Goal: Task Accomplishment & Management: Complete application form

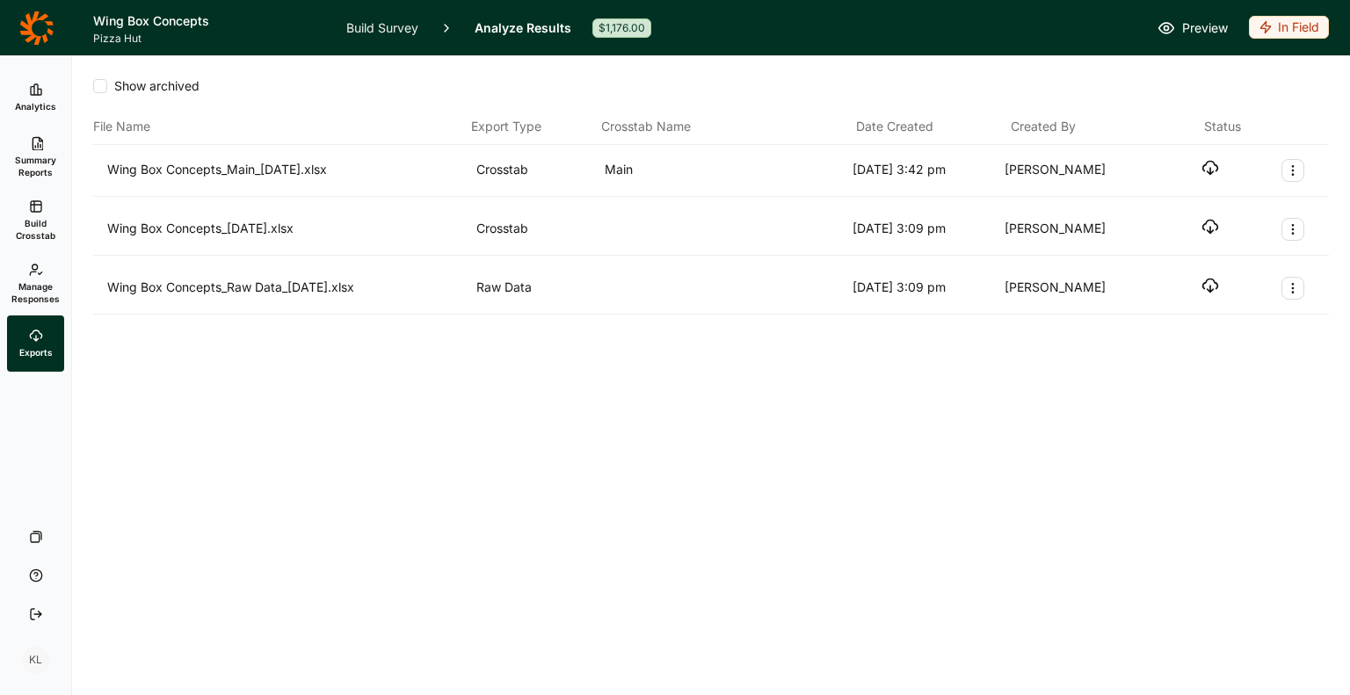
click at [35, 20] on icon at bounding box center [36, 28] width 34 height 35
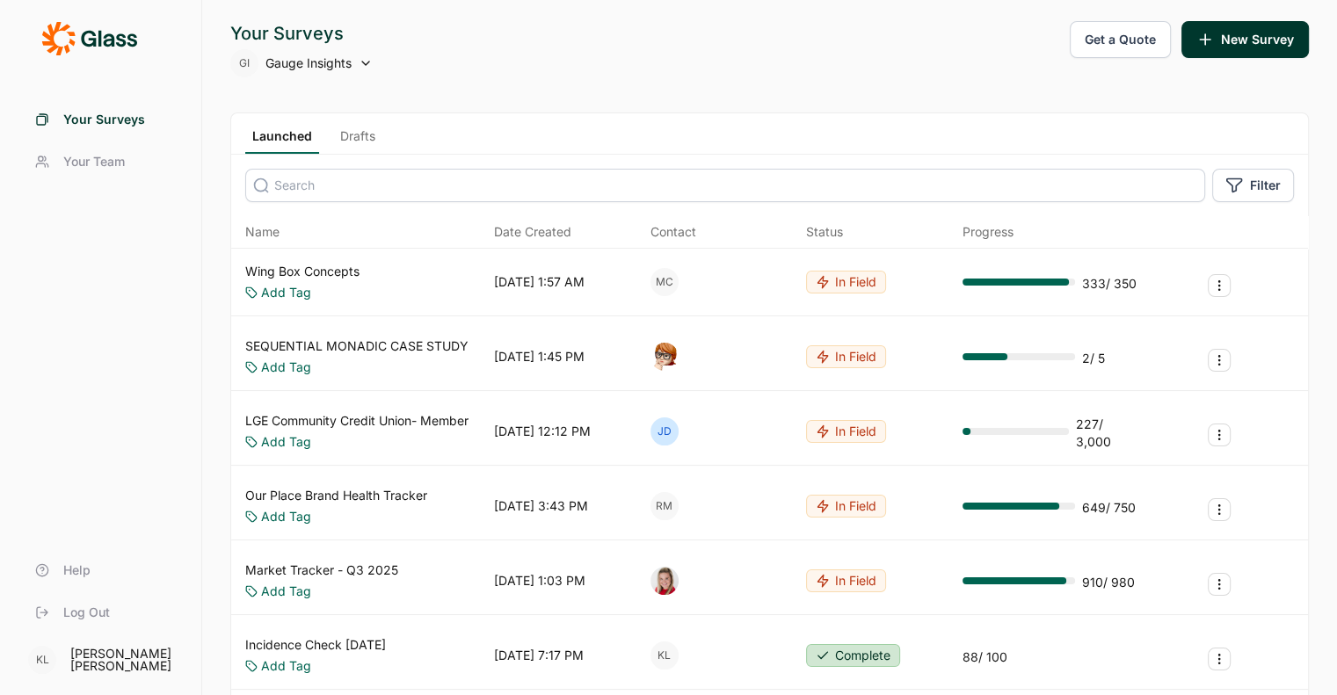
click at [348, 269] on link "Wing Box Concepts" at bounding box center [302, 272] width 114 height 18
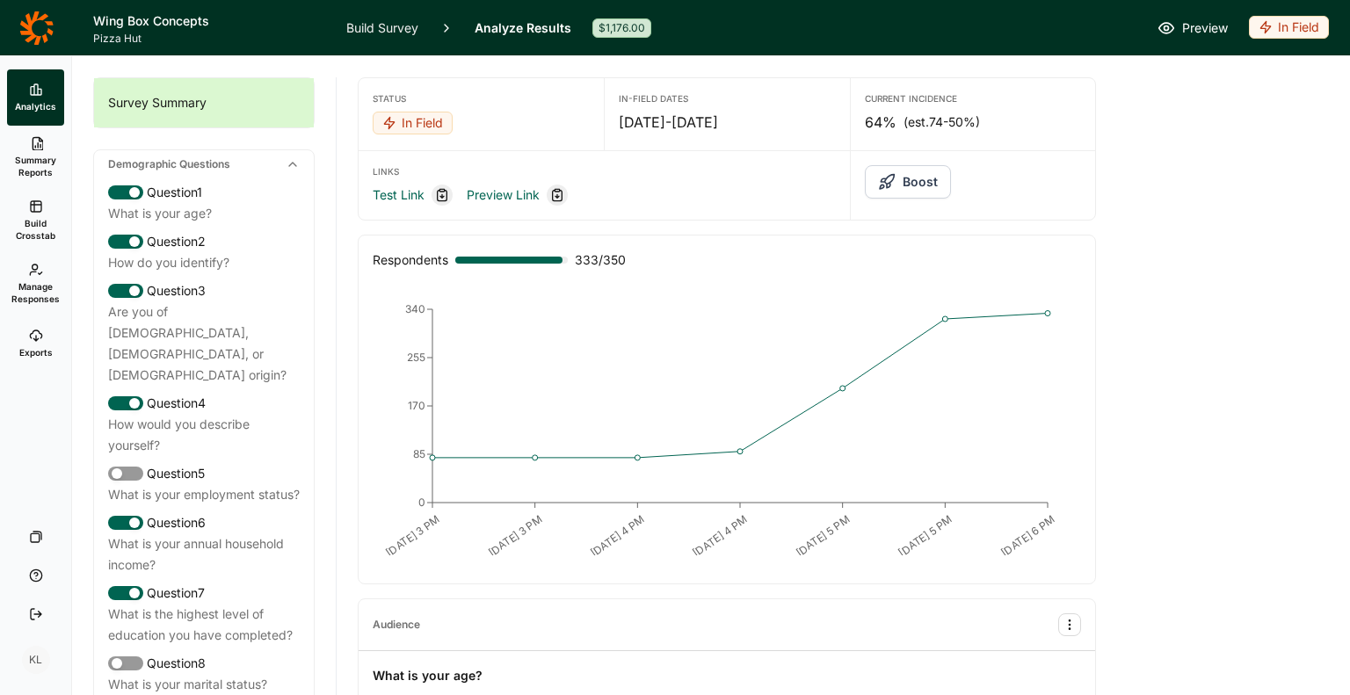
click at [51, 205] on link "Build Crosstab" at bounding box center [35, 220] width 57 height 63
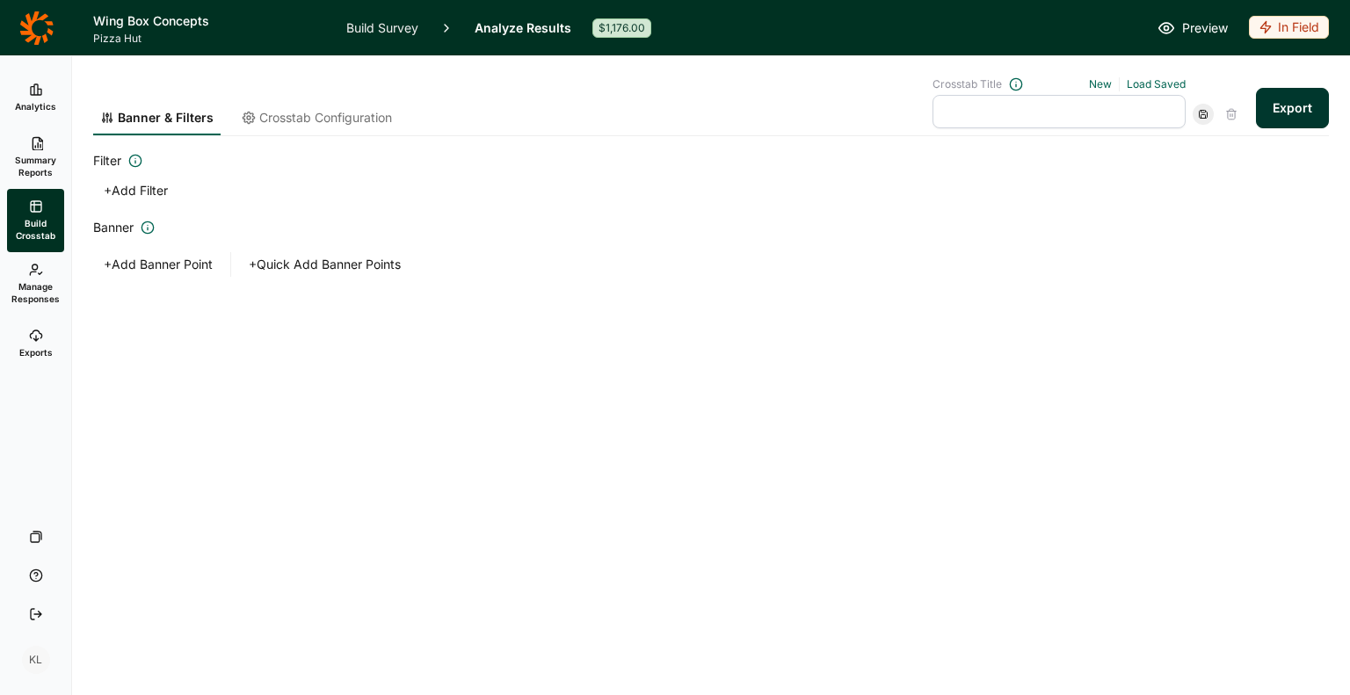
click at [1164, 76] on div "Banner & Filters Crosstab Configuration Crosstab Title New Load Saved Export" at bounding box center [711, 96] width 1236 height 80
click at [1160, 77] on link "Load Saved" at bounding box center [1156, 83] width 59 height 13
click at [1017, 162] on div "Main" at bounding box center [1051, 163] width 253 height 25
type input "Main"
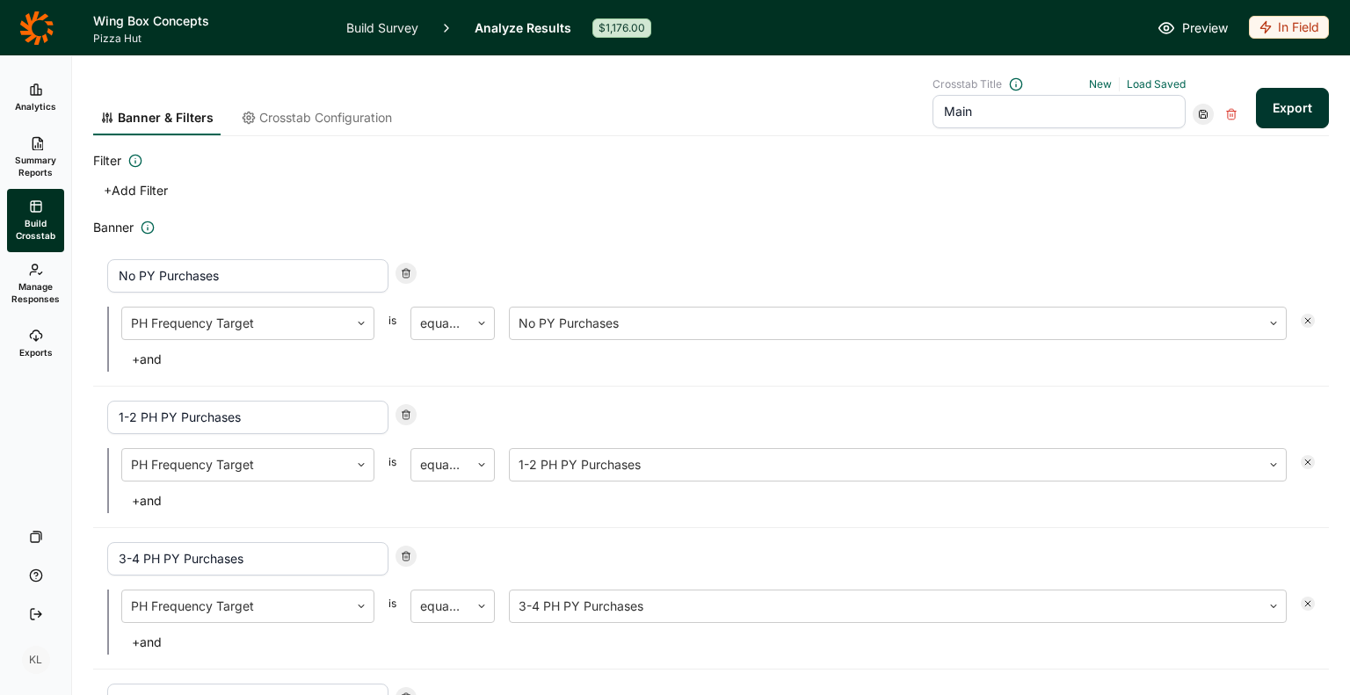
click at [704, 155] on h2 "Filter" at bounding box center [711, 160] width 1236 height 21
click at [345, 112] on span "Crosstab Configuration" at bounding box center [325, 118] width 133 height 18
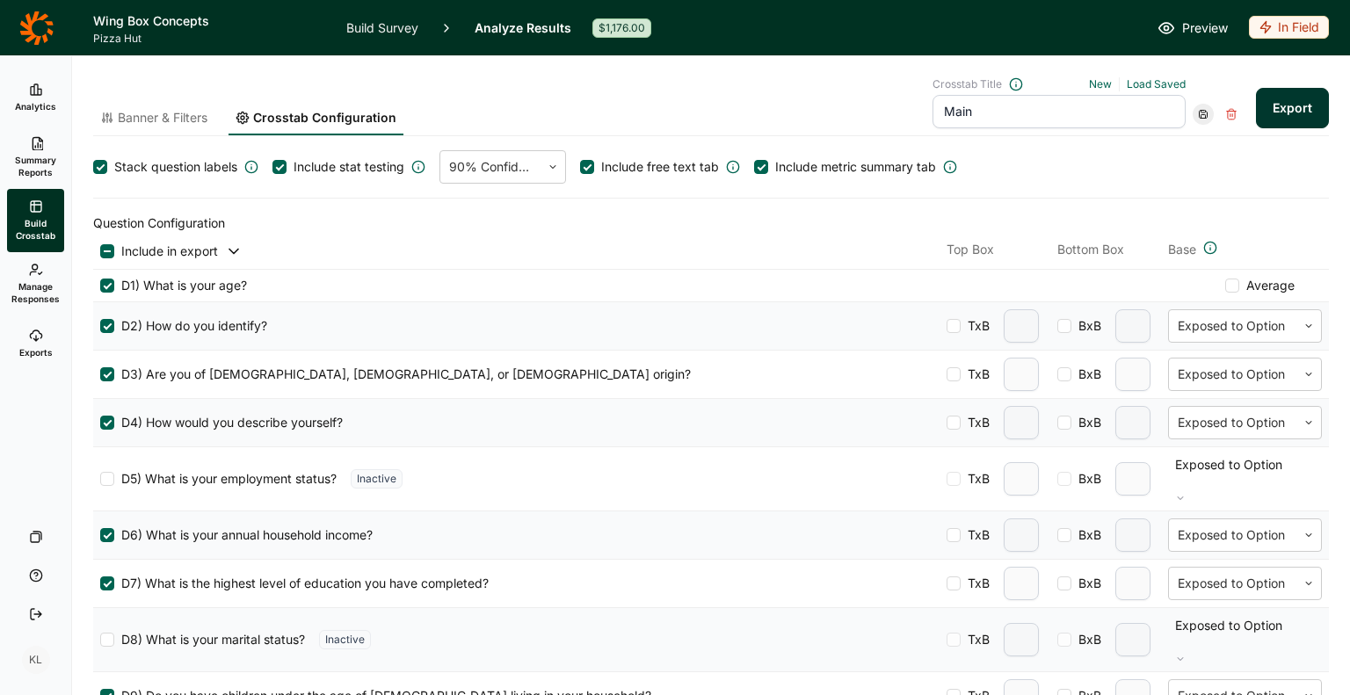
click at [1270, 112] on button "Export" at bounding box center [1292, 108] width 73 height 40
click at [487, 101] on div "Banner & Filters Crosstab Configuration Crosstab Title New Load Saved Main Expo…" at bounding box center [711, 106] width 1236 height 59
click at [35, 354] on span "Exports" at bounding box center [35, 352] width 33 height 12
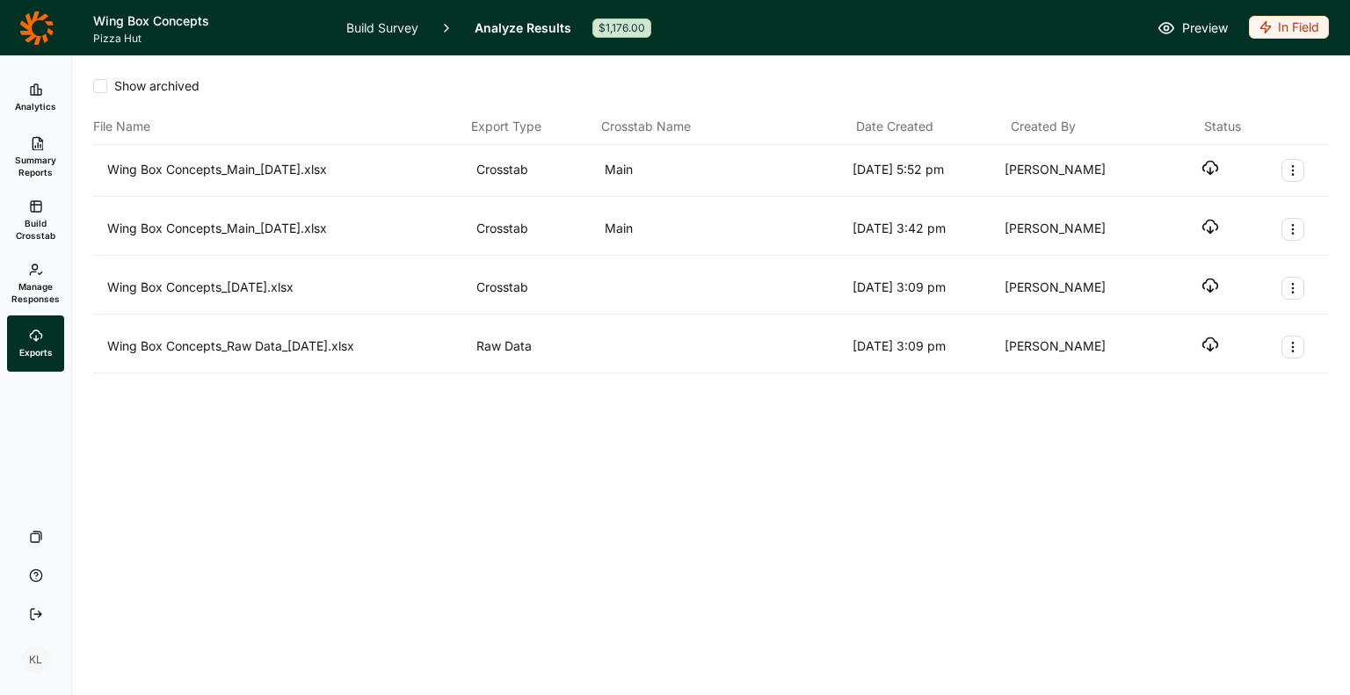
click at [344, 112] on div "File Name Export Type Crosstab Name Date Created Created By Status" at bounding box center [711, 127] width 1236 height 36
click at [1111, 84] on div "Show archived" at bounding box center [711, 86] width 1236 height 18
click at [1216, 159] on icon "button" at bounding box center [1210, 168] width 18 height 18
click at [25, 164] on span "Summary Reports" at bounding box center [35, 166] width 43 height 25
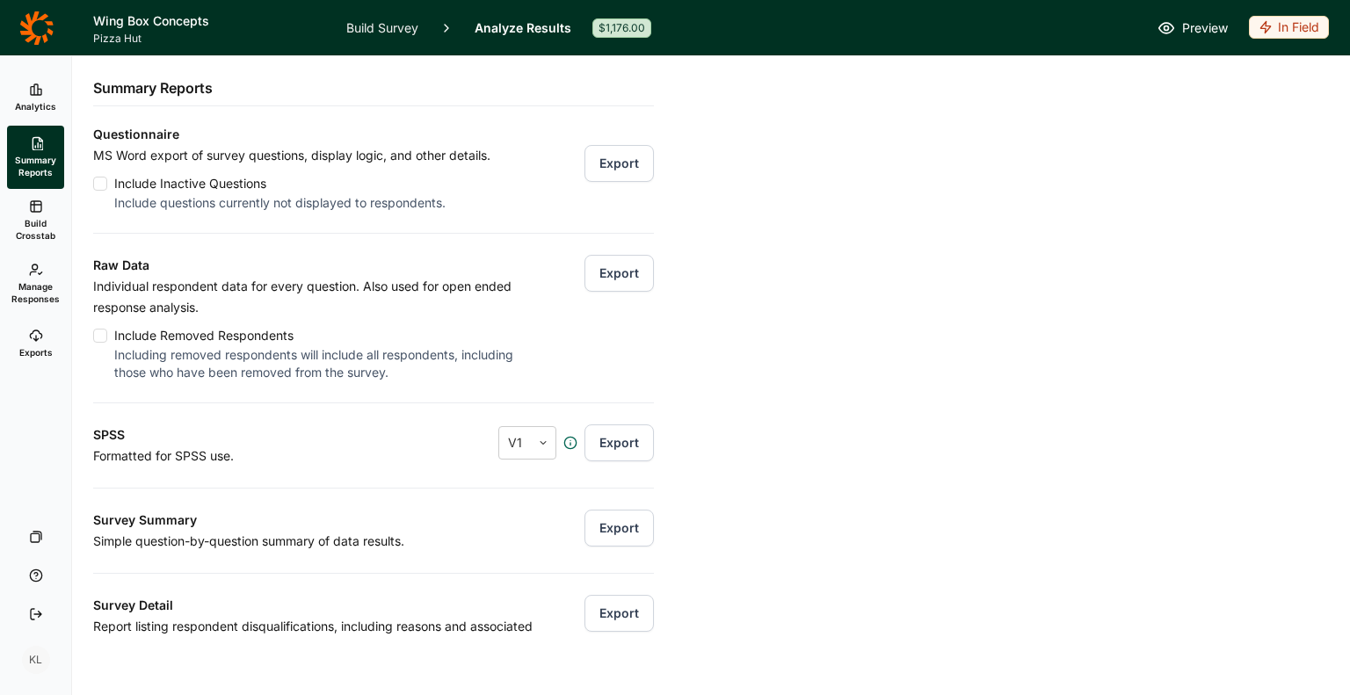
click at [396, 21] on link "Build Survey" at bounding box center [382, 27] width 72 height 55
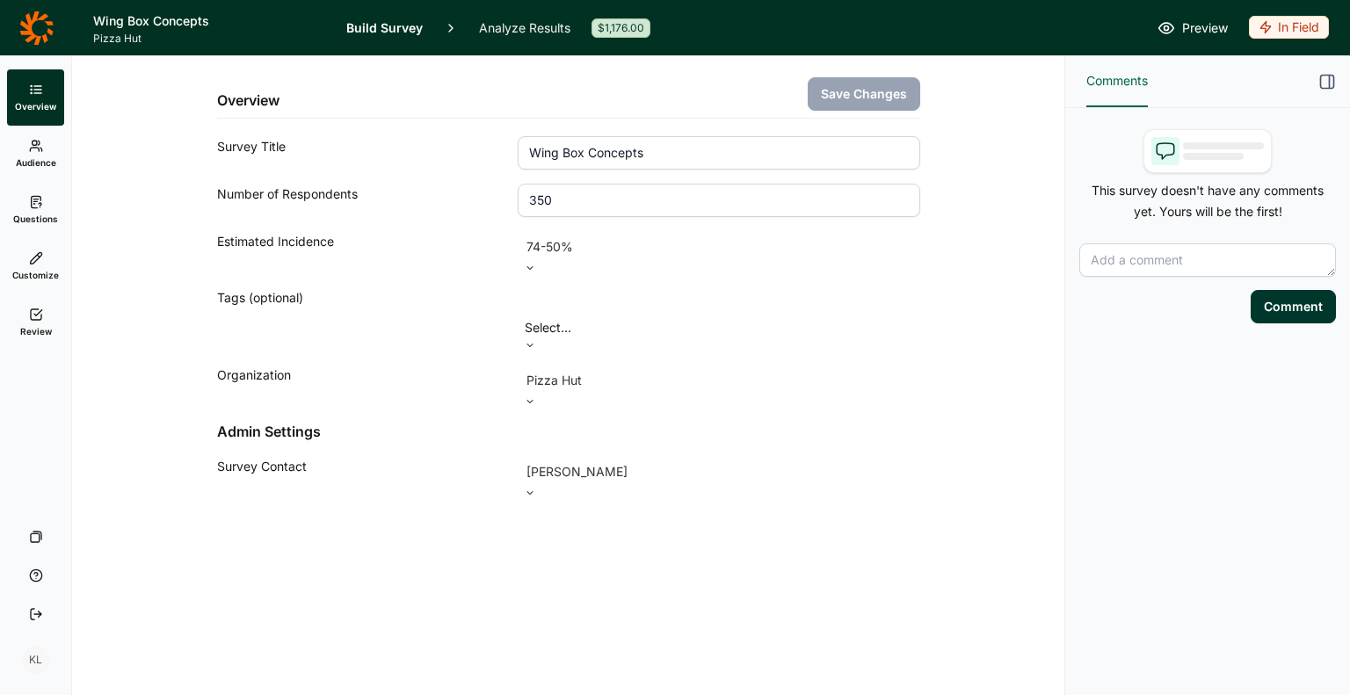
click at [24, 203] on link "Questions" at bounding box center [35, 210] width 57 height 56
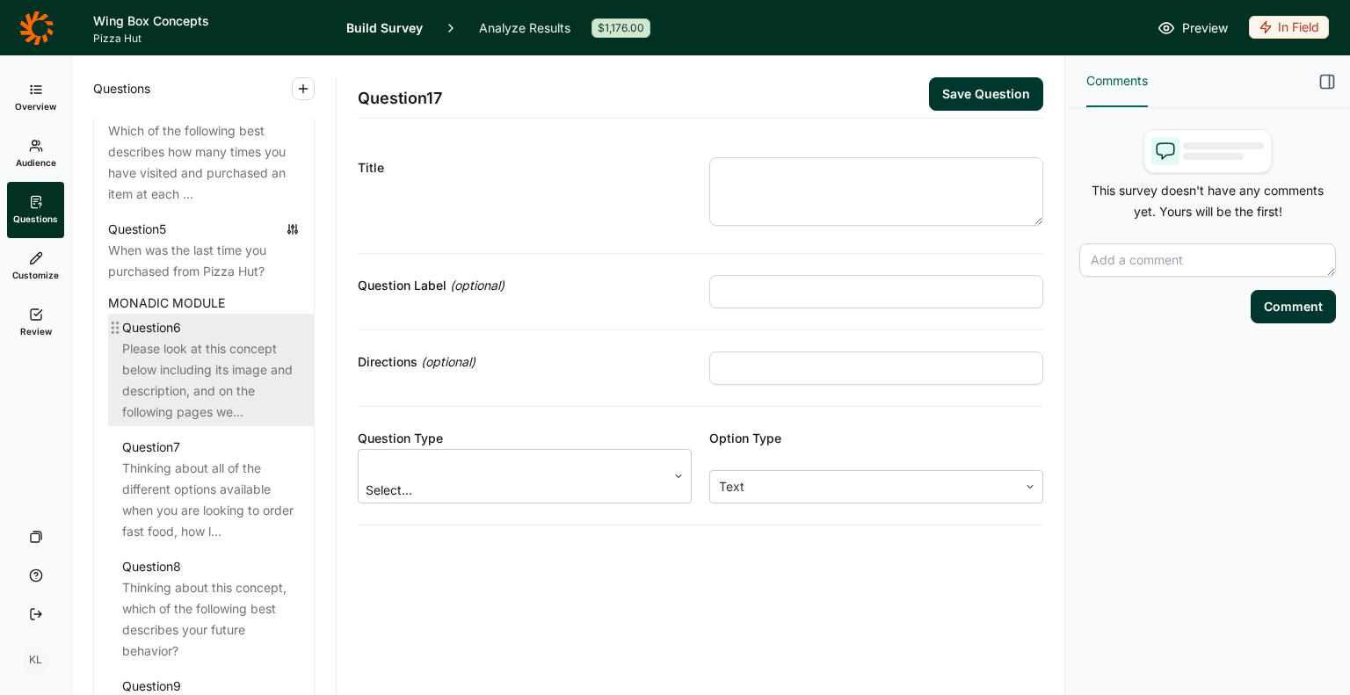
click at [207, 388] on div "Please look at this concept below including its image and description, and on t…" at bounding box center [211, 380] width 178 height 84
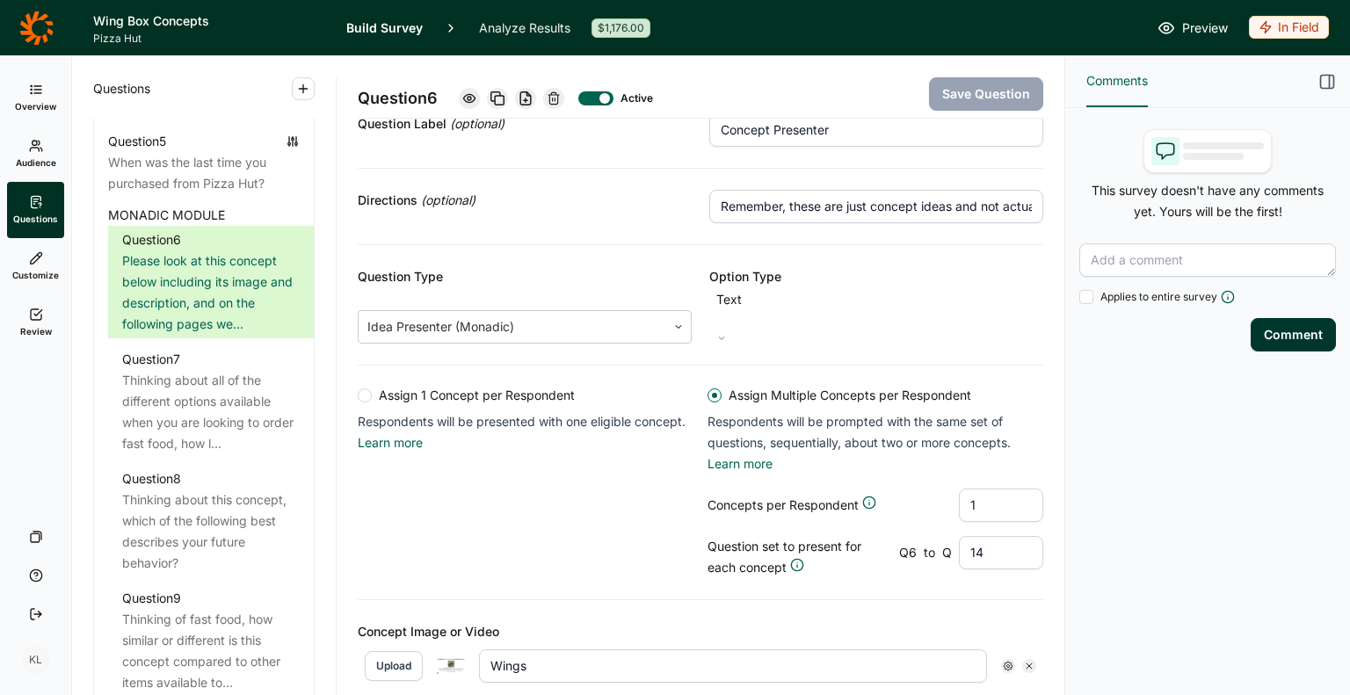
scroll to position [439, 0]
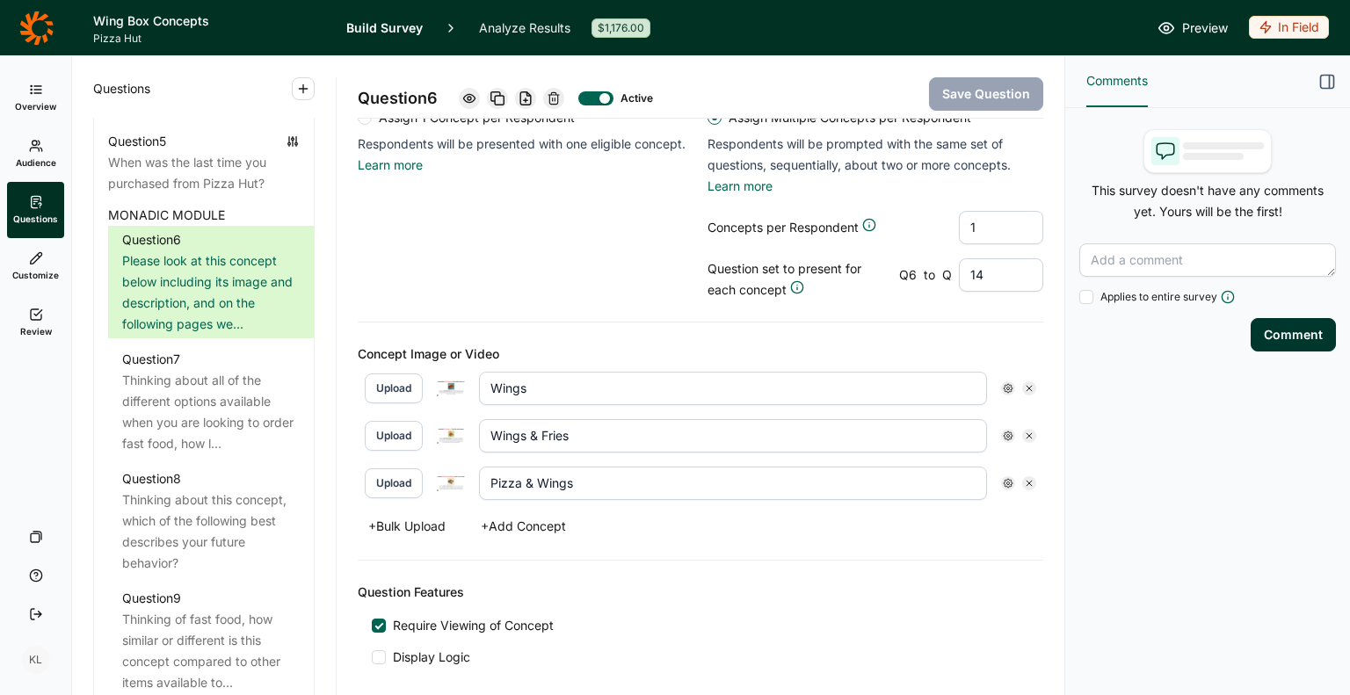
click at [456, 381] on img at bounding box center [451, 388] width 28 height 15
click at [450, 428] on img at bounding box center [451, 435] width 28 height 15
click at [454, 475] on img at bounding box center [451, 482] width 28 height 15
click at [402, 236] on div "Assign 1 Concept per Respondent Respondents will be presented with one eligible…" at bounding box center [700, 205] width 685 height 192
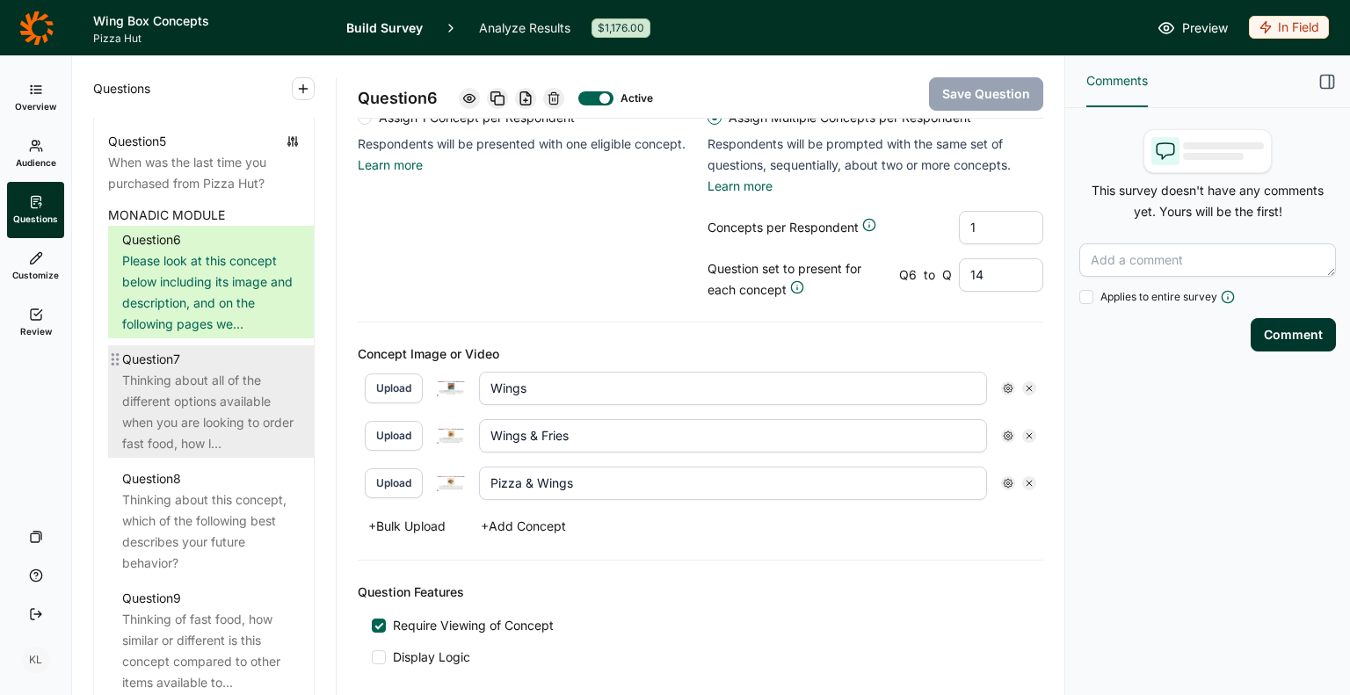
click at [204, 417] on div "Thinking about all of the different options available when you are looking to o…" at bounding box center [211, 412] width 178 height 84
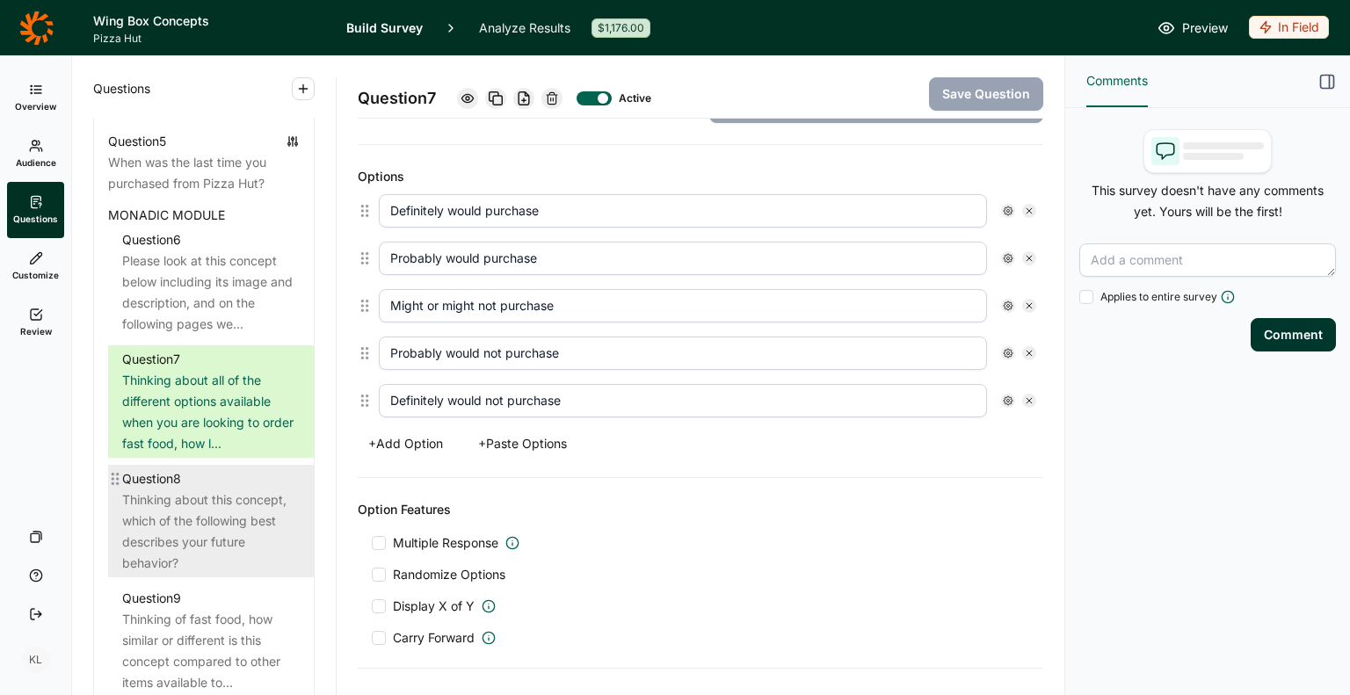
click at [207, 537] on div "Thinking about this concept, which of the following best describes your future …" at bounding box center [211, 531] width 178 height 84
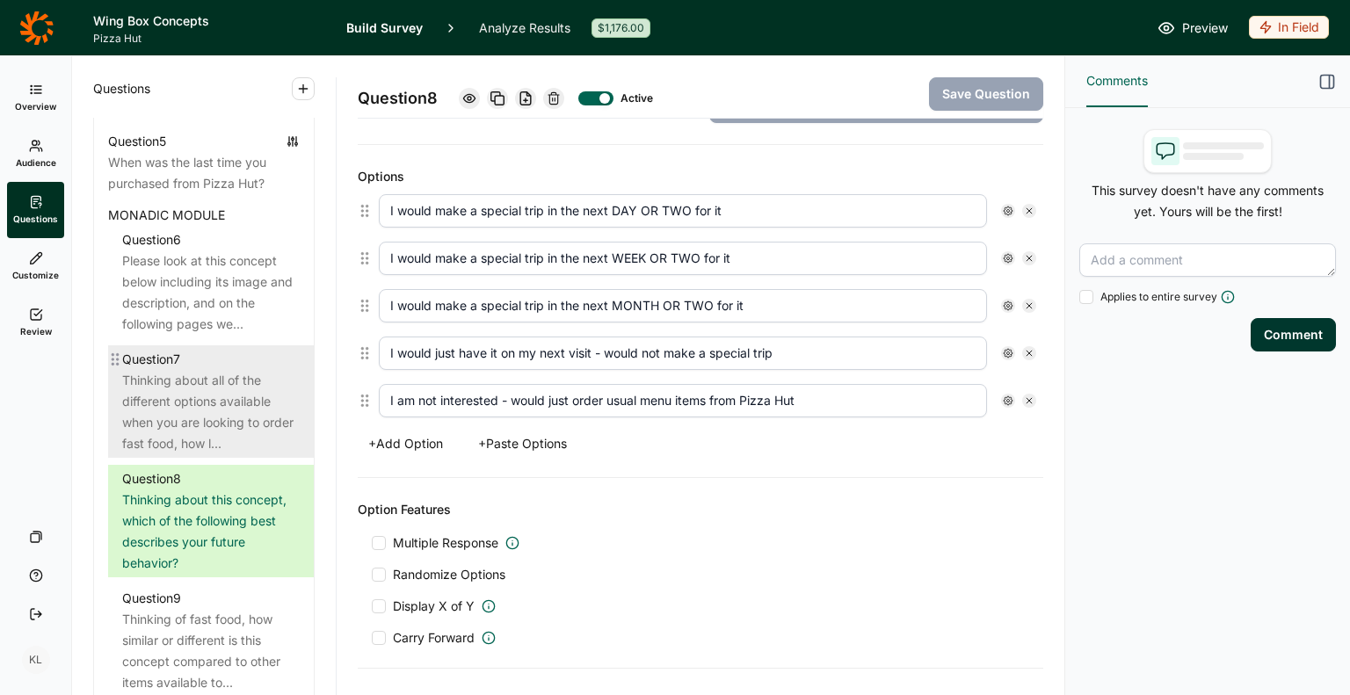
click at [207, 434] on div "Thinking about all of the different options available when you are looking to o…" at bounding box center [211, 412] width 178 height 84
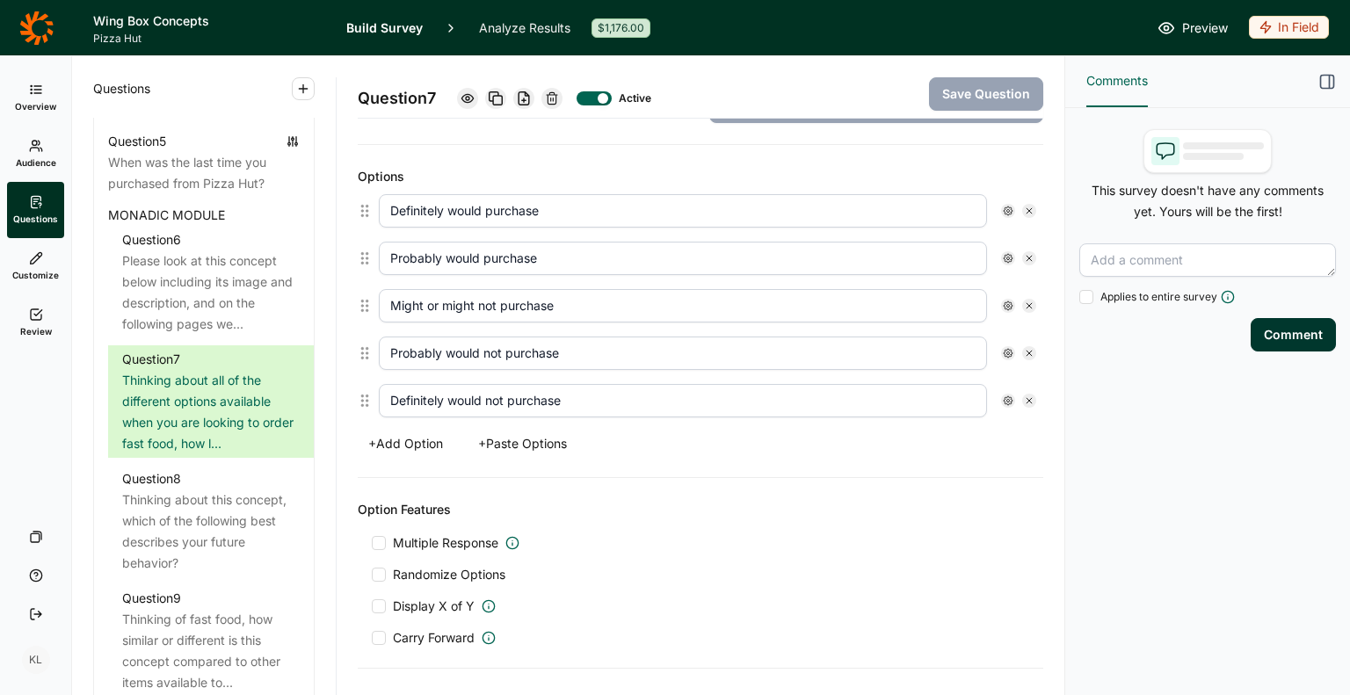
click at [633, 483] on div "Option Features Multiple Response Randomize Options Display X of Y Carry Forward" at bounding box center [700, 573] width 685 height 191
click at [296, 87] on icon "button" at bounding box center [303, 89] width 14 height 14
click at [303, 127] on button "Question" at bounding box center [384, 131] width 199 height 39
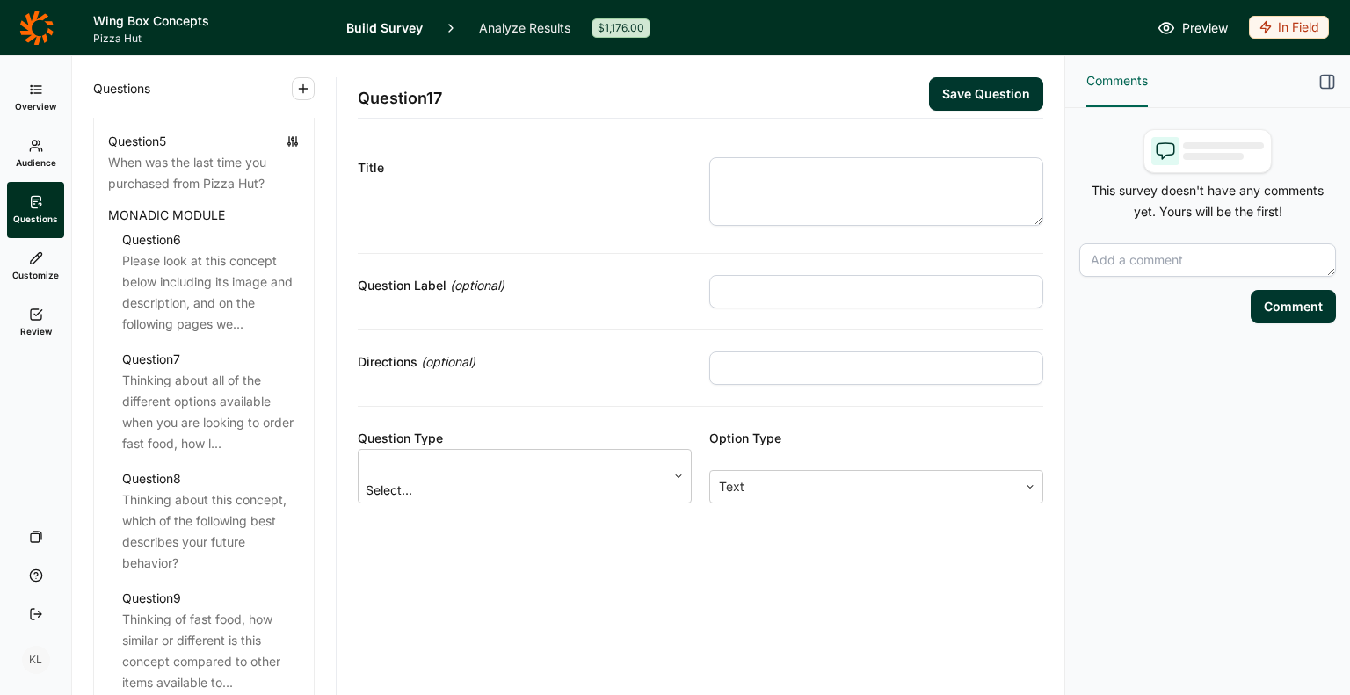
click at [685, 185] on div "Title" at bounding box center [525, 194] width 334 height 75
click at [740, 207] on textarea at bounding box center [876, 191] width 334 height 69
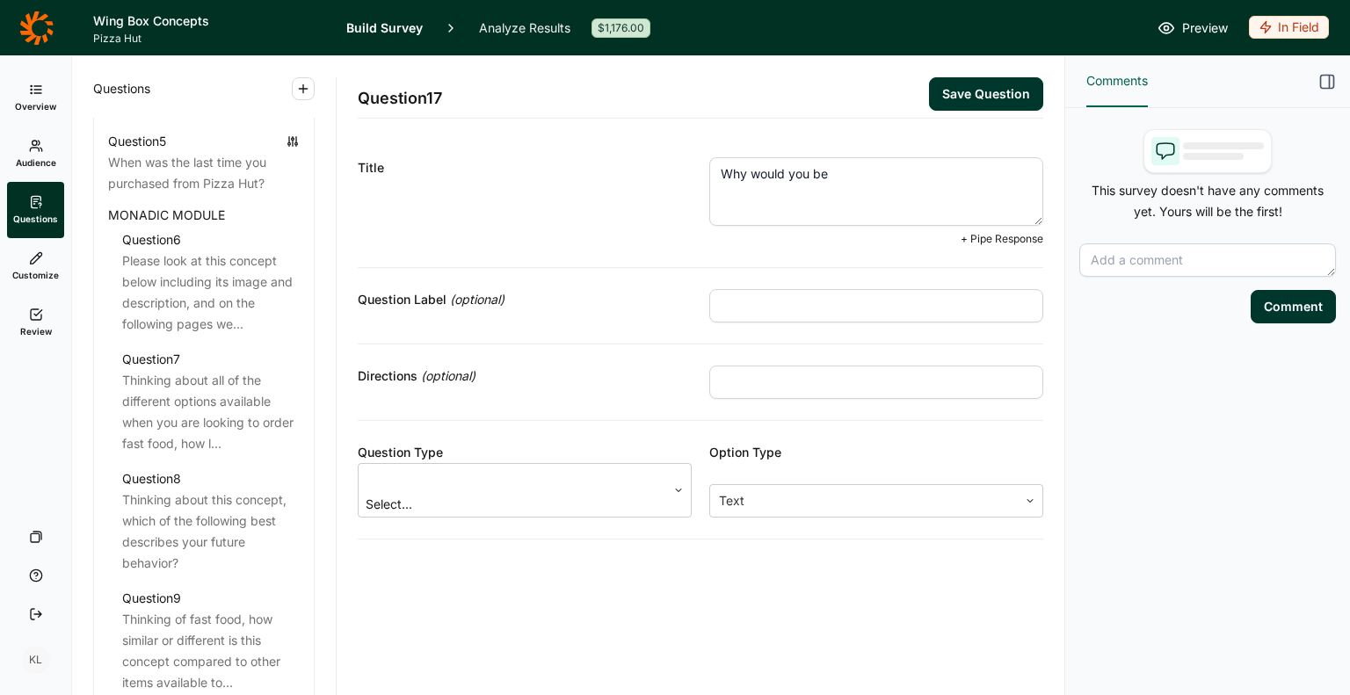
click at [992, 243] on span "+ Pipe Response" at bounding box center [1002, 239] width 83 height 14
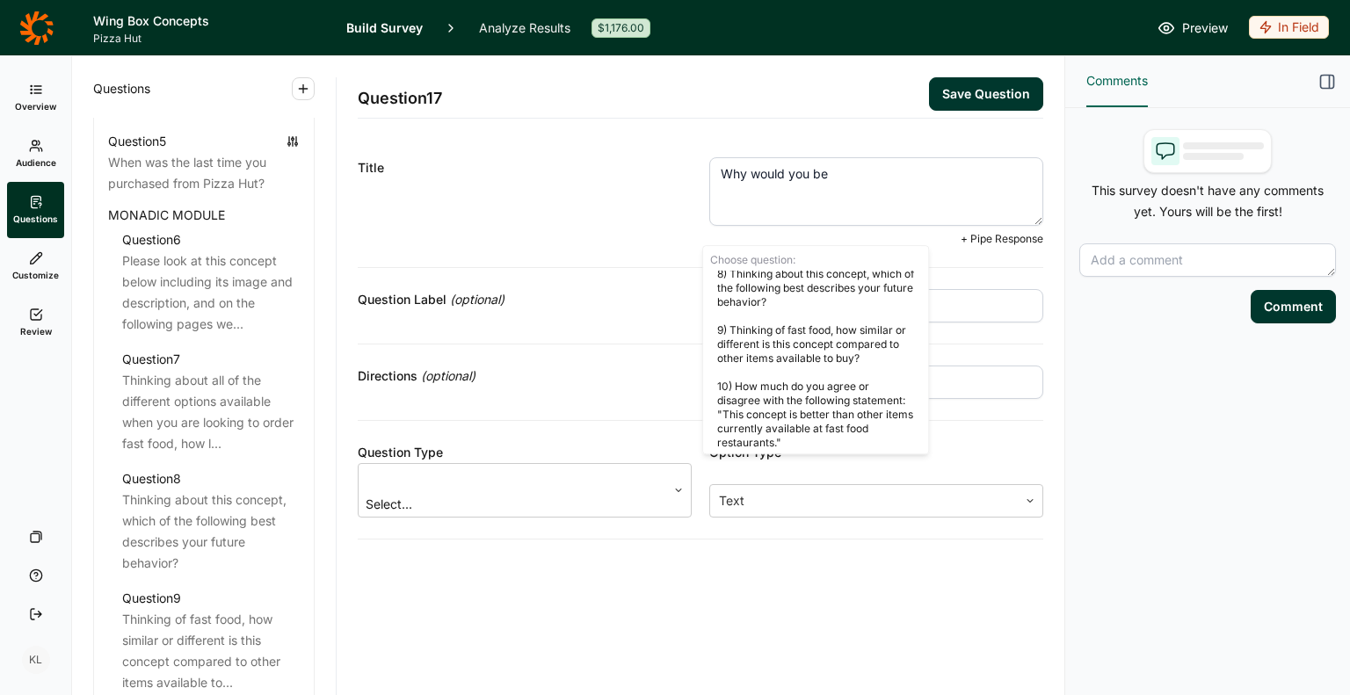
scroll to position [640, 0]
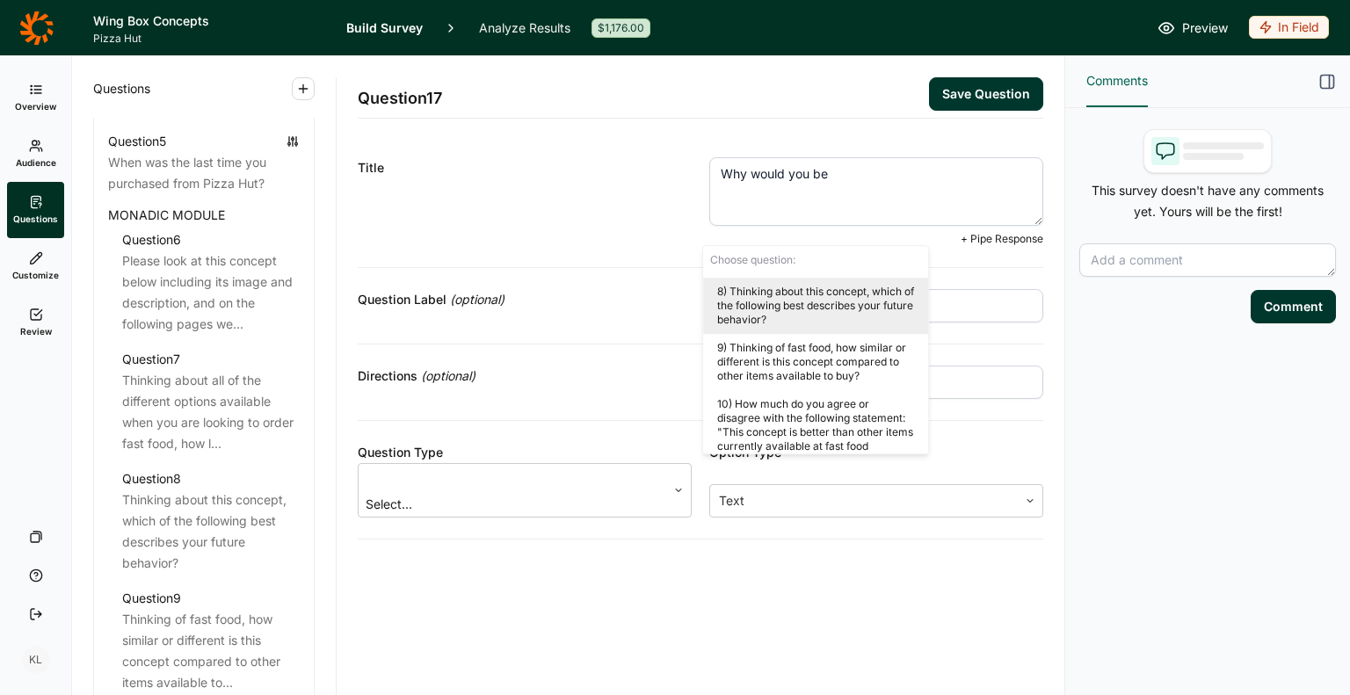
click at [840, 316] on div "8) Thinking about this concept, which of the following best describes your futu…" at bounding box center [815, 306] width 225 height 56
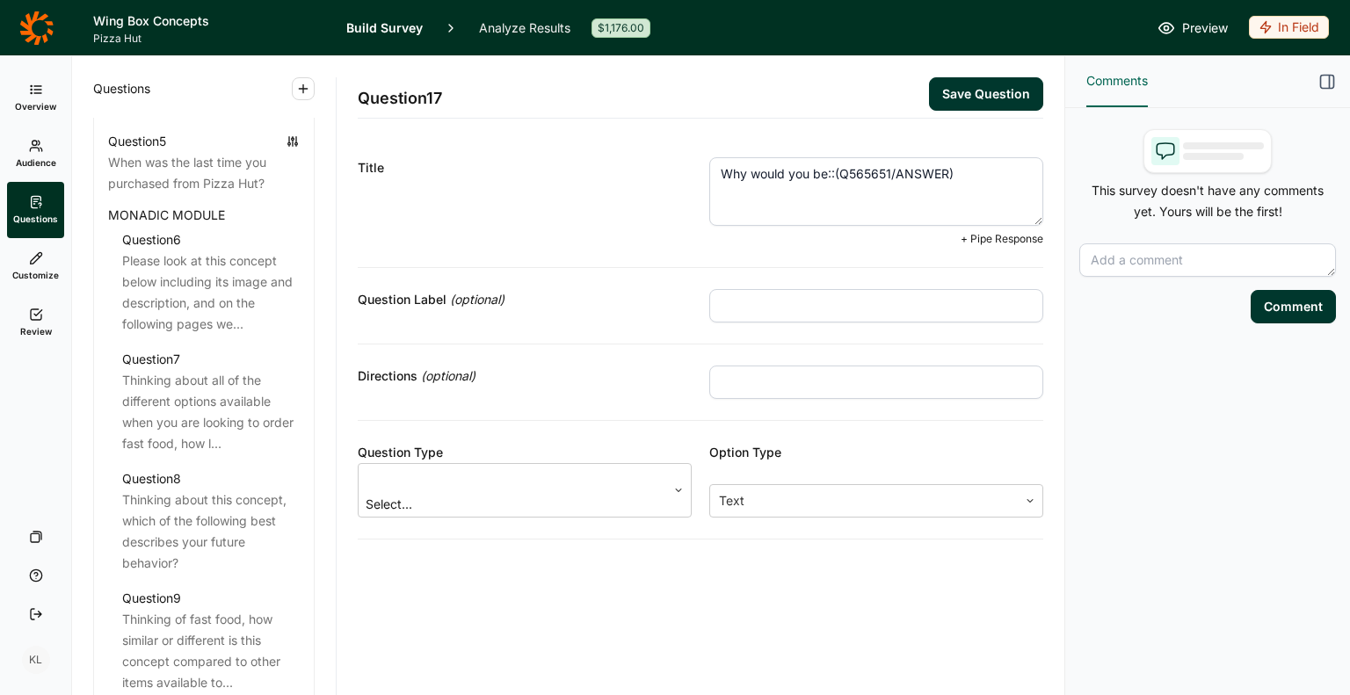
click at [825, 161] on textarea "Why would you be::(Q565651/ANSWER)" at bounding box center [876, 191] width 334 height 69
click at [980, 170] on textarea "Why would you be ::(Q565651/ANSWER)" at bounding box center [876, 191] width 334 height 69
type textarea "Why would you be ::(Q565651/ANSWER) to purchase this concept? Let us know!"
click at [567, 477] on div at bounding box center [512, 480] width 290 height 25
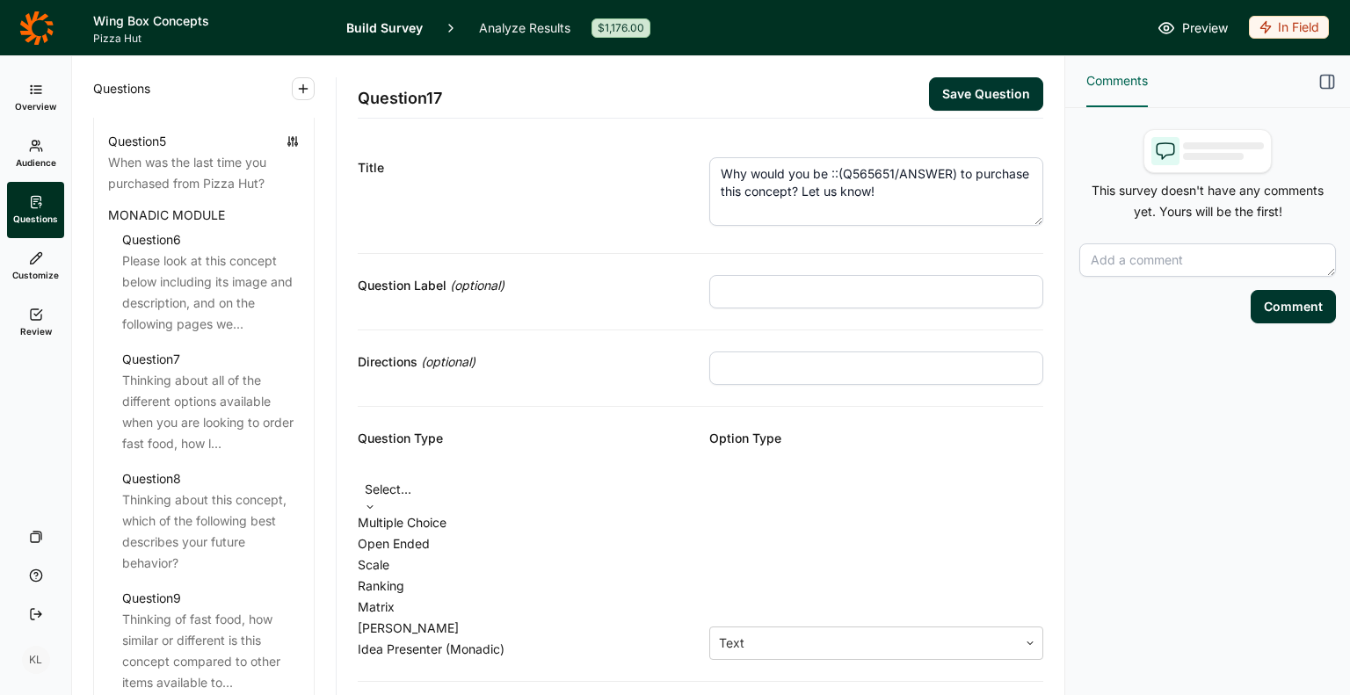
click at [568, 533] on div "Open Ended" at bounding box center [525, 543] width 334 height 21
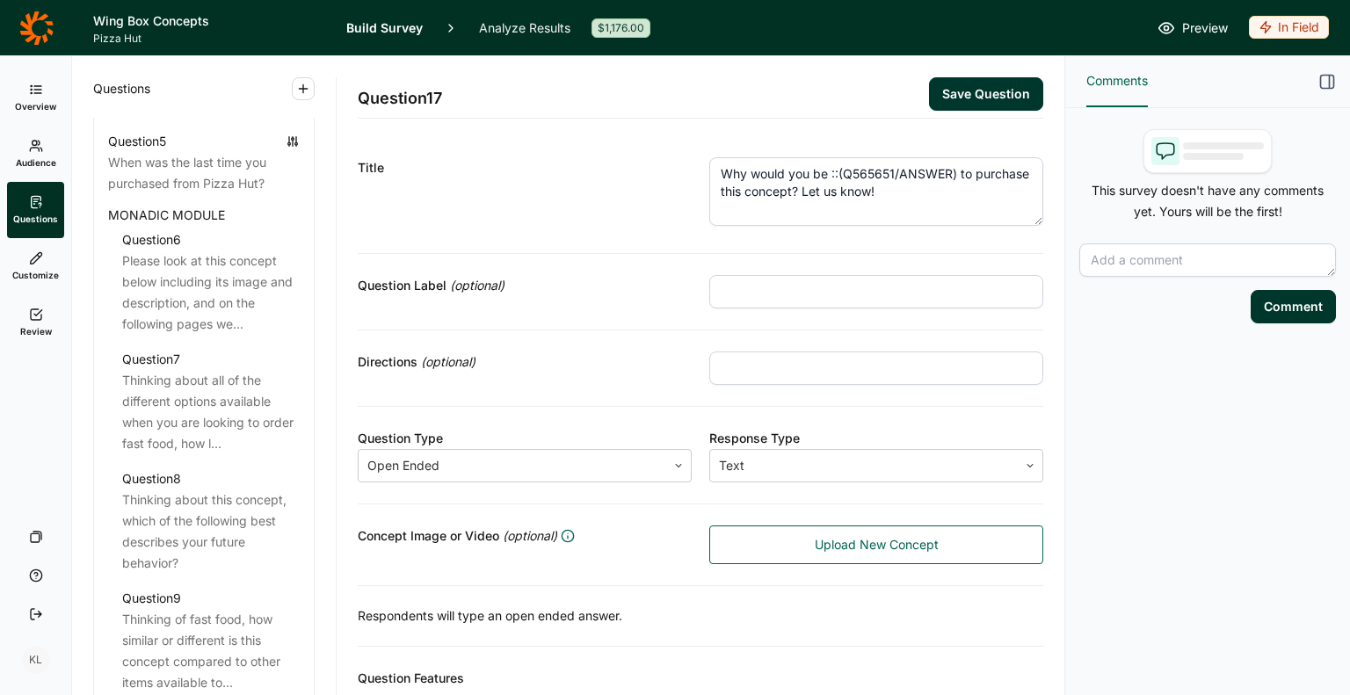
click at [647, 279] on div "Question Label (optional)" at bounding box center [525, 285] width 334 height 21
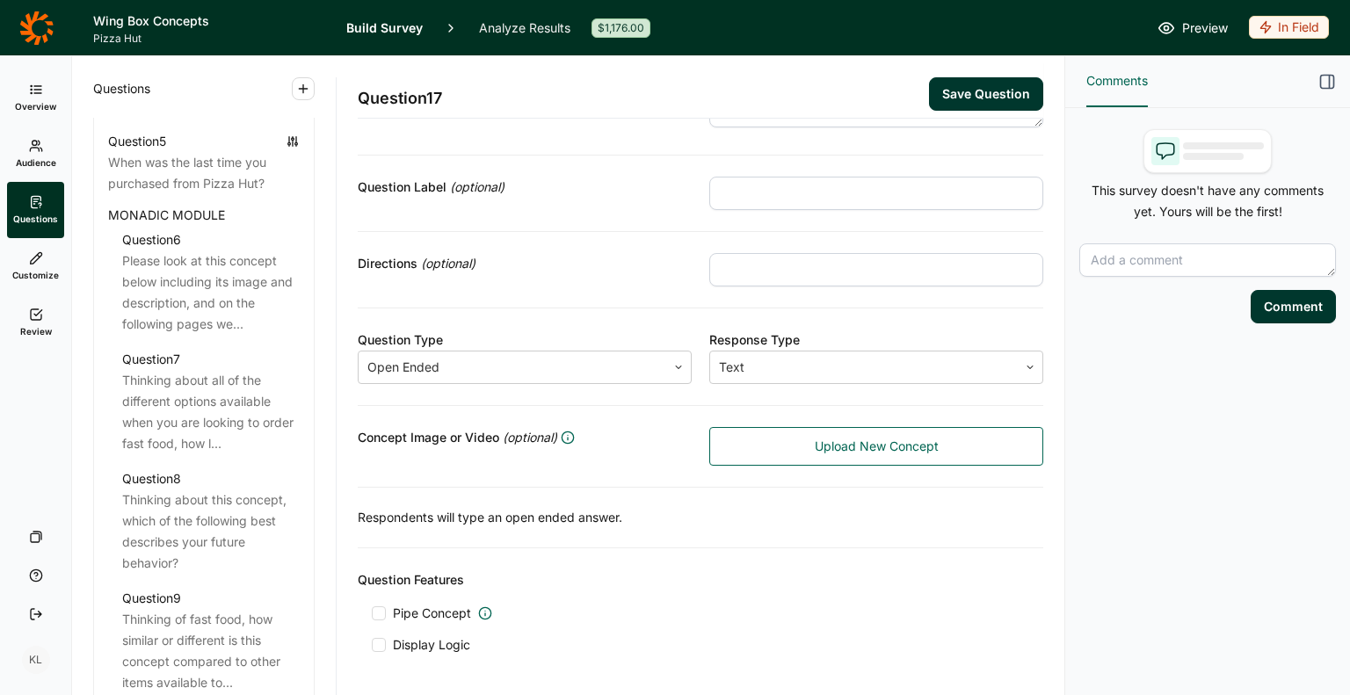
scroll to position [160, 0]
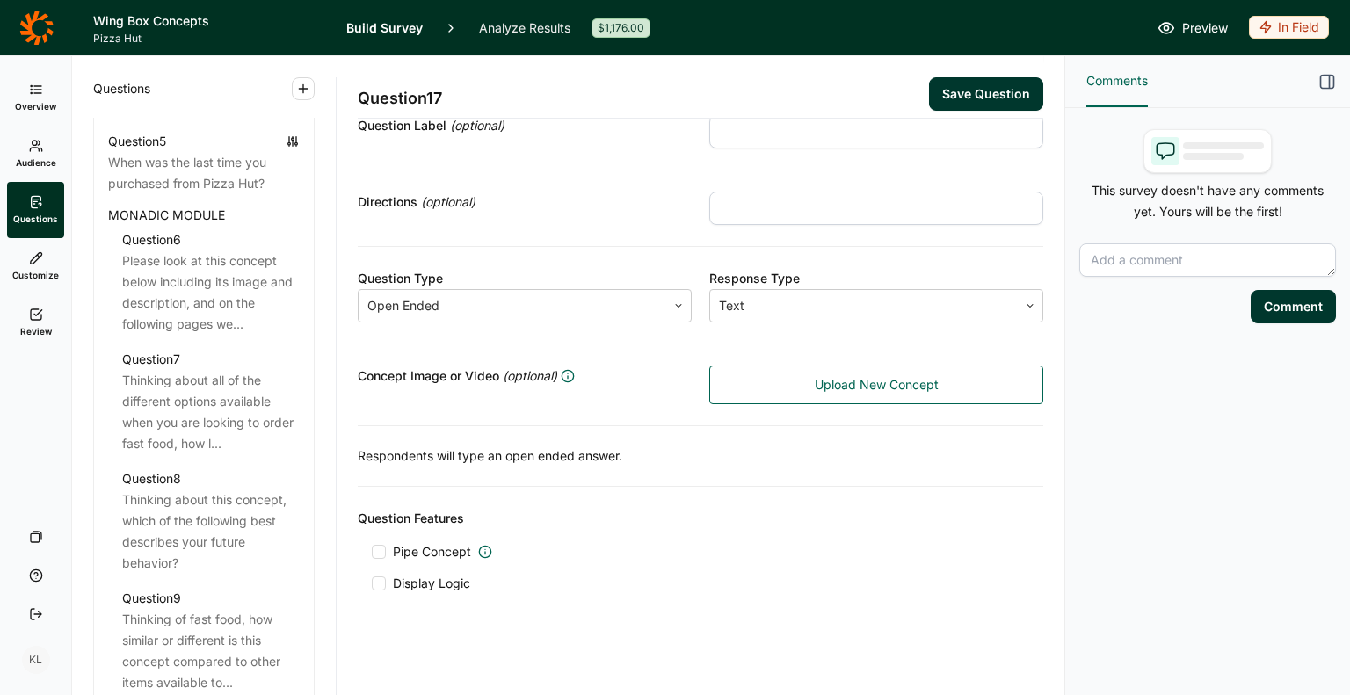
click at [444, 570] on div "Pipe Concept Display Logic" at bounding box center [700, 567] width 657 height 49
click at [439, 579] on span "Display Logic" at bounding box center [431, 584] width 77 height 18
click at [372, 584] on input "Display Logic" at bounding box center [372, 584] width 0 height 0
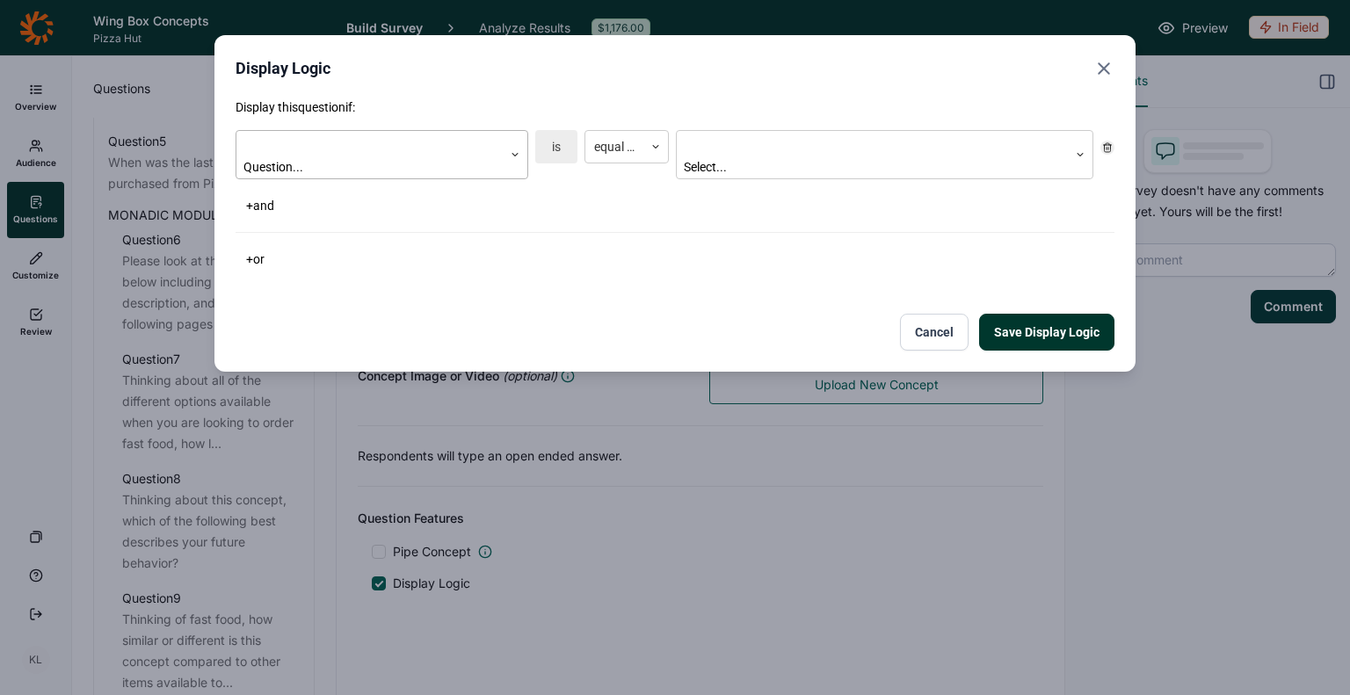
click at [453, 133] on div "Question..." at bounding box center [369, 154] width 266 height 47
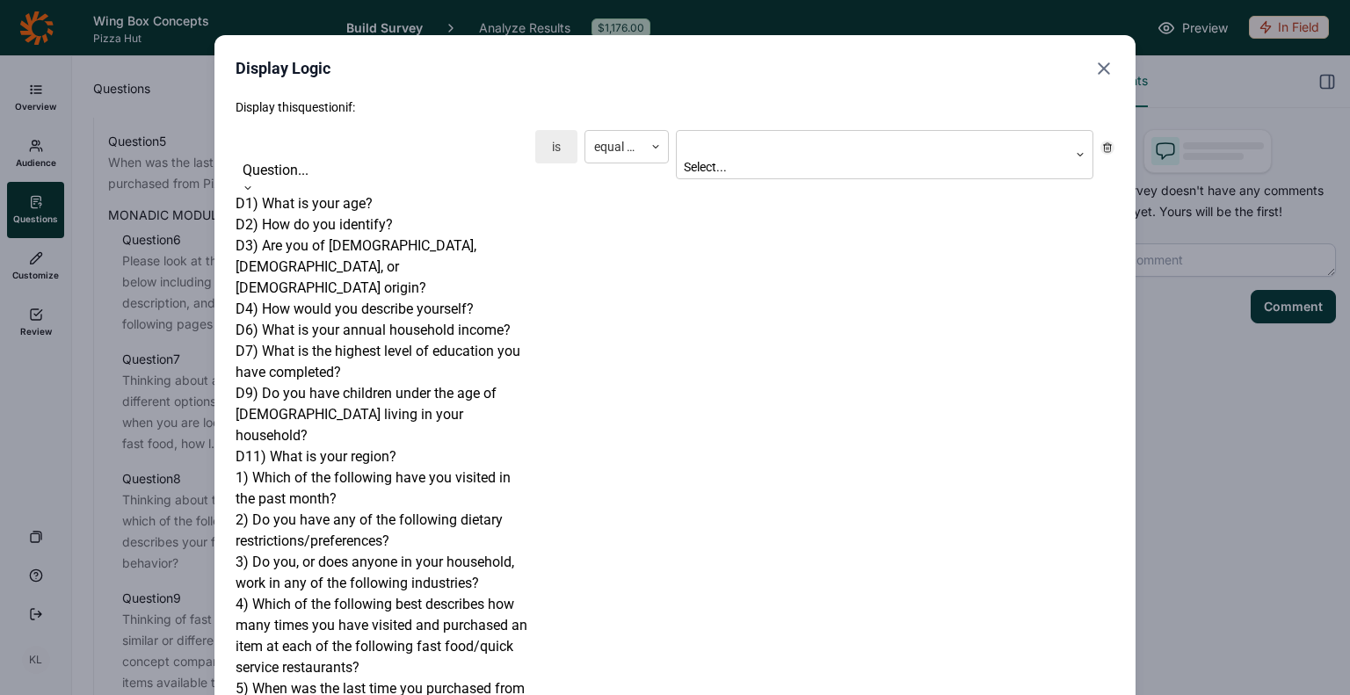
scroll to position [703, 0]
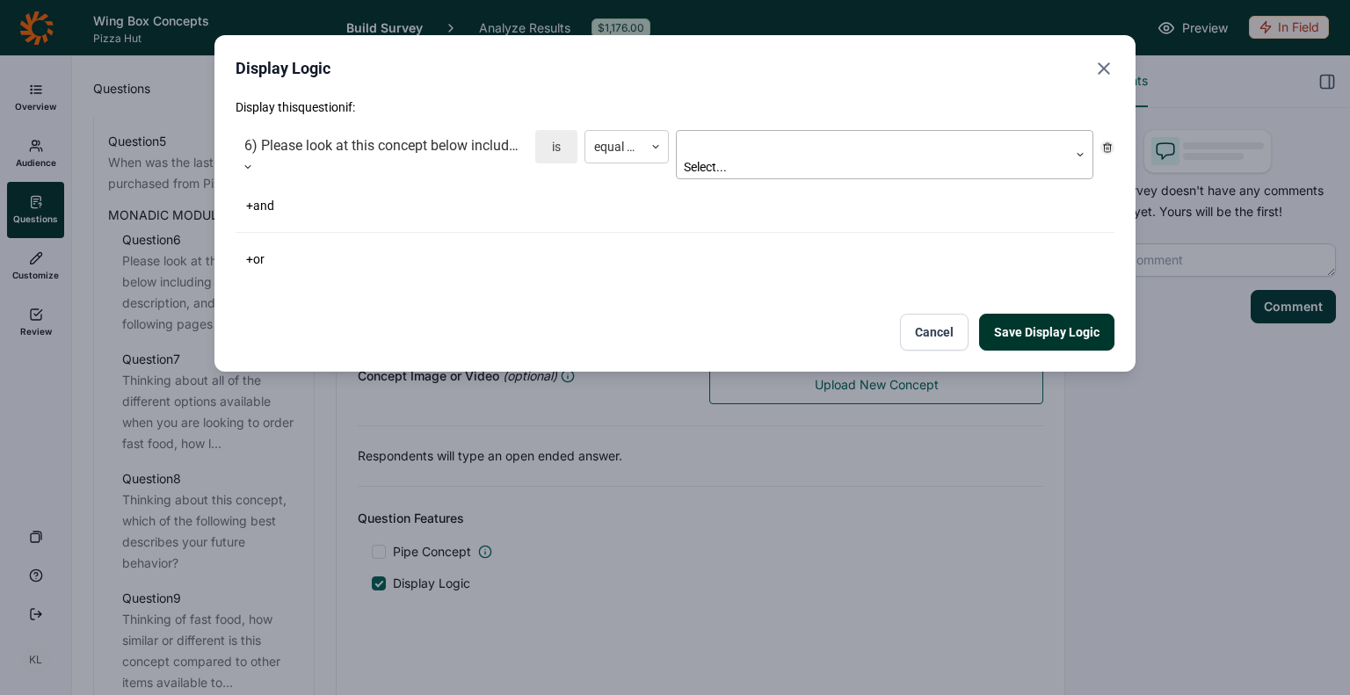
click at [750, 149] on div at bounding box center [871, 145] width 373 height 22
click at [604, 128] on div "6) Please look at this concept below including its image and description, and o…" at bounding box center [675, 154] width 879 height 63
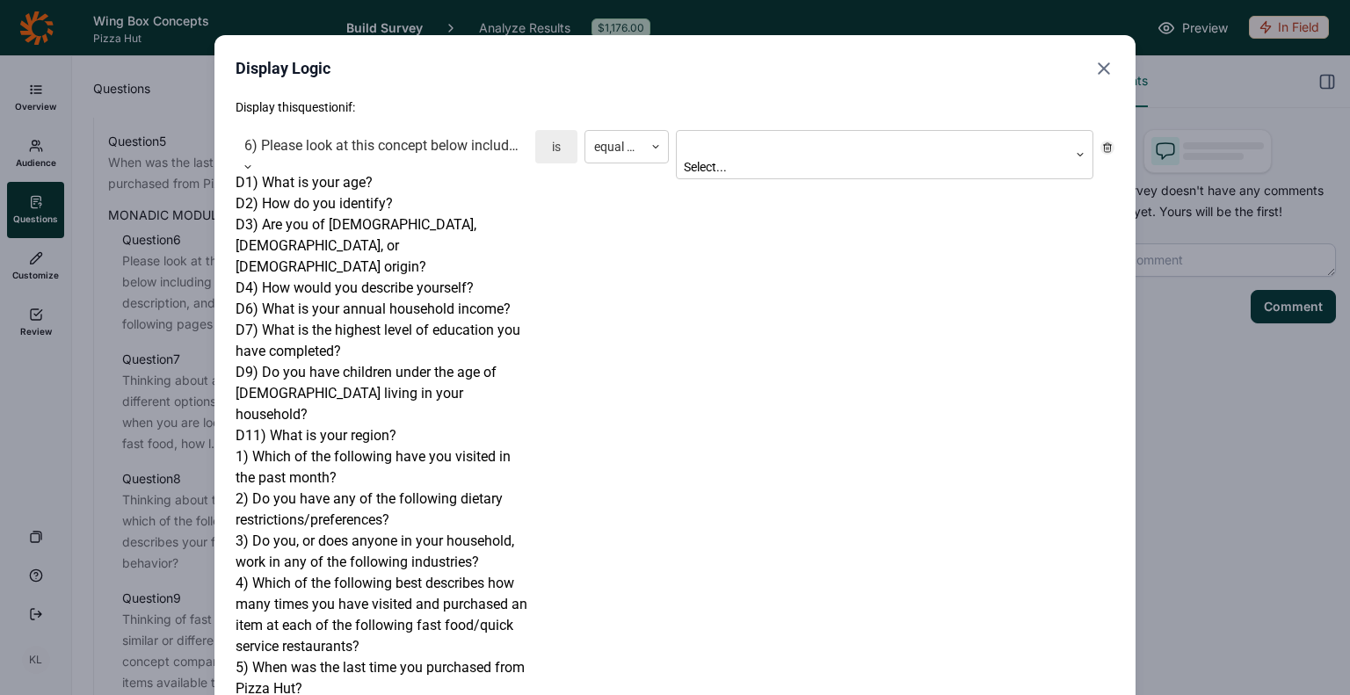
click at [486, 147] on div at bounding box center [381, 146] width 275 height 25
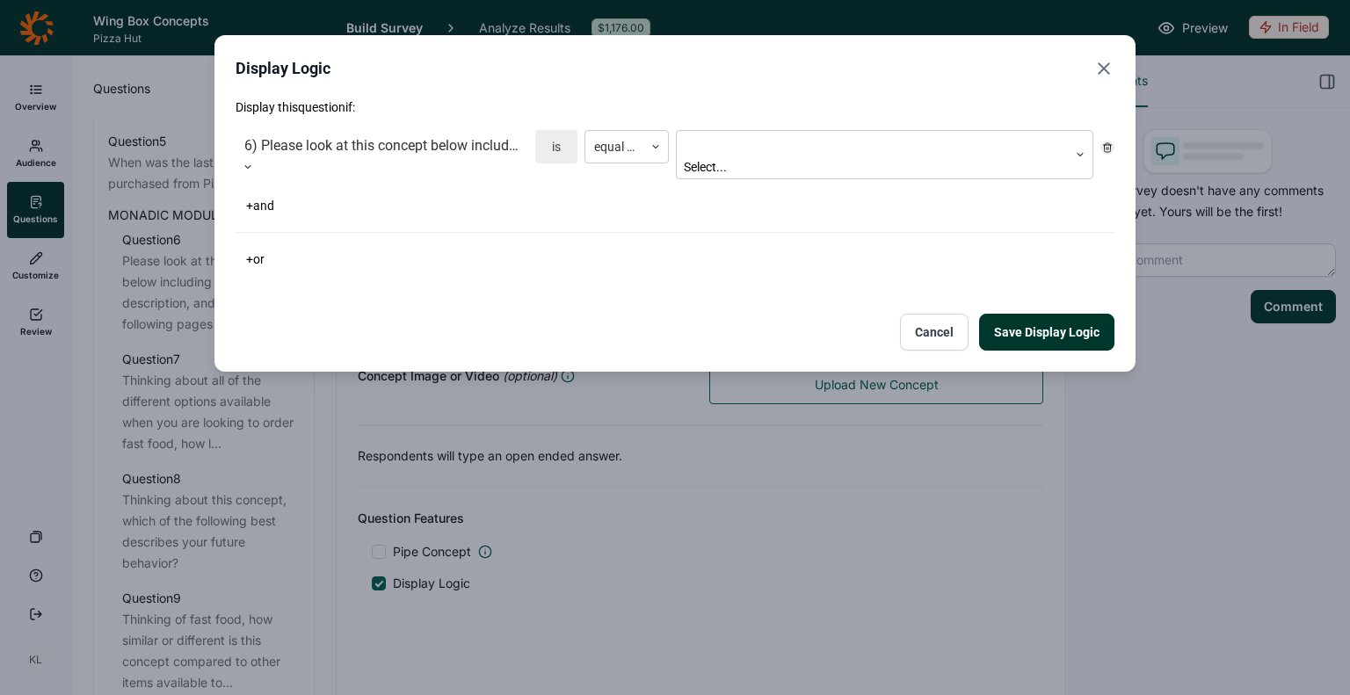
click at [486, 147] on div at bounding box center [381, 146] width 275 height 25
click at [776, 247] on div "+ or" at bounding box center [675, 259] width 879 height 25
click at [881, 317] on div "Save Display Logic Cancel" at bounding box center [675, 332] width 879 height 37
click at [933, 316] on button "Cancel" at bounding box center [934, 332] width 69 height 37
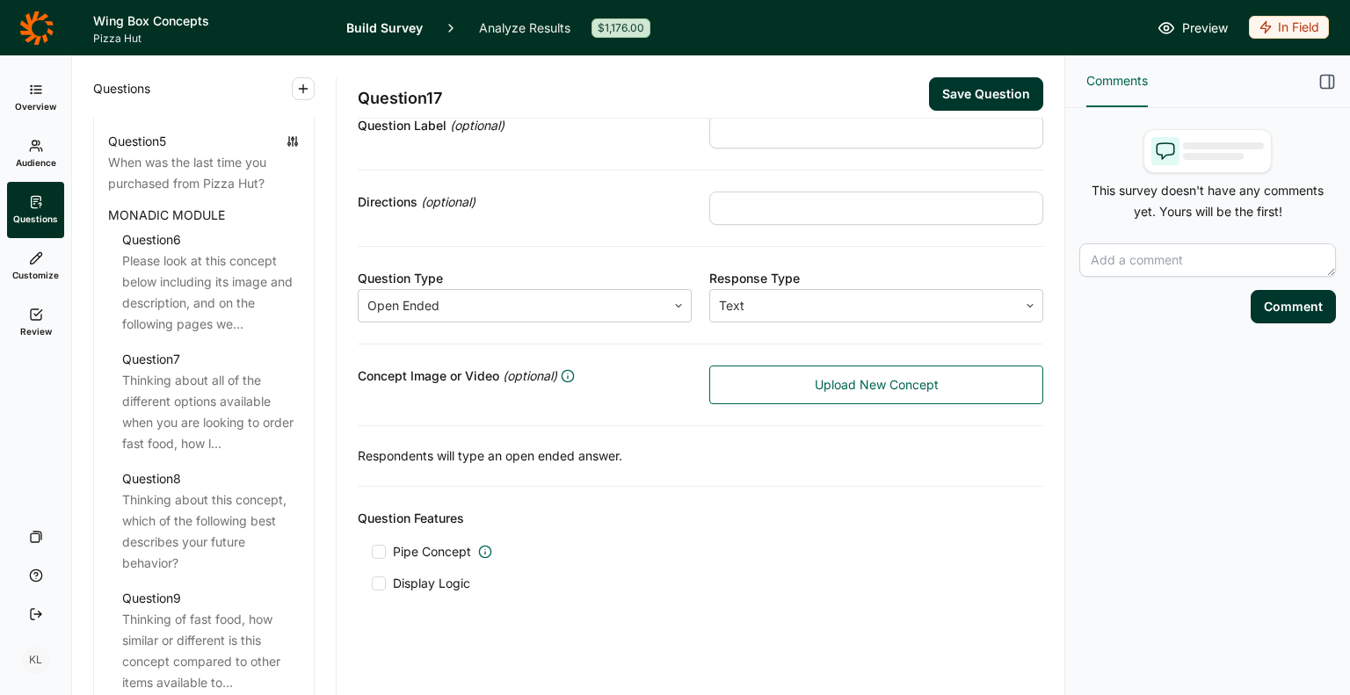
click at [439, 544] on span "Pipe Concept" at bounding box center [432, 552] width 78 height 18
click at [372, 552] on input "Pipe Concept" at bounding box center [372, 552] width 0 height 0
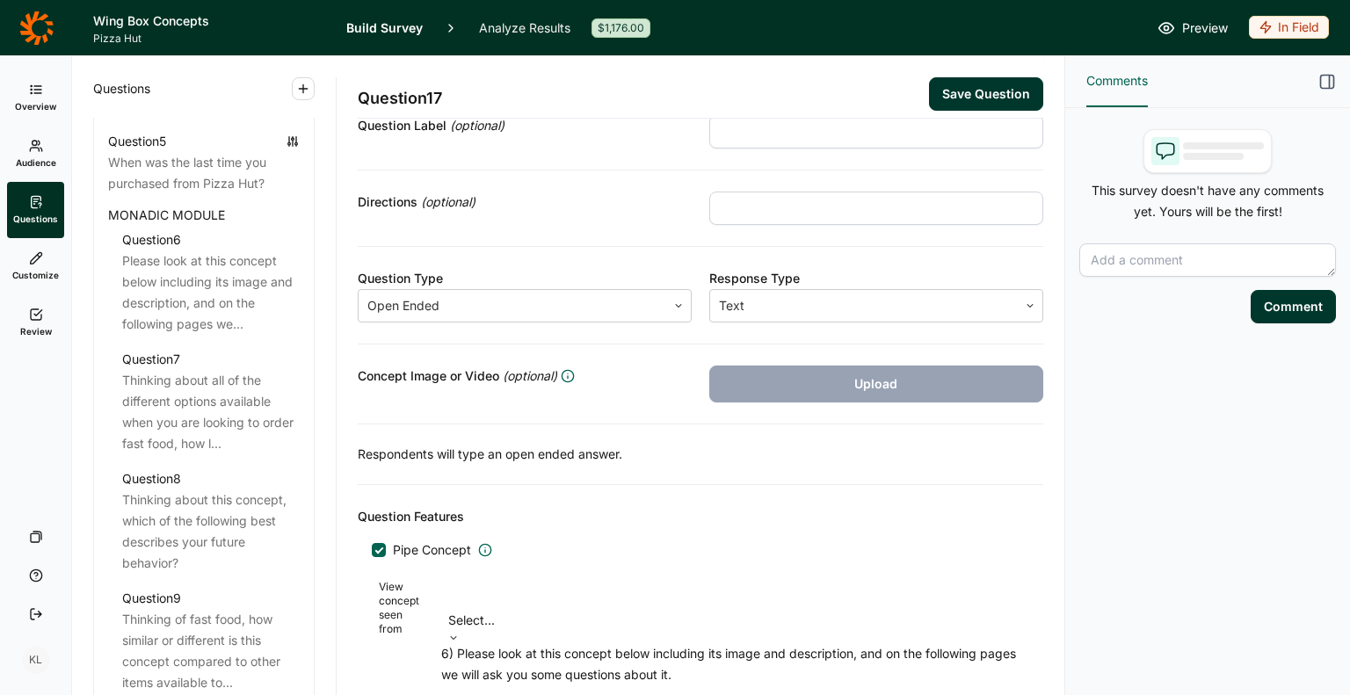
click at [542, 580] on div "Select..." at bounding box center [731, 606] width 581 height 53
click at [613, 646] on div "6) Please look at this concept below including its image and description, and o…" at bounding box center [731, 664] width 581 height 42
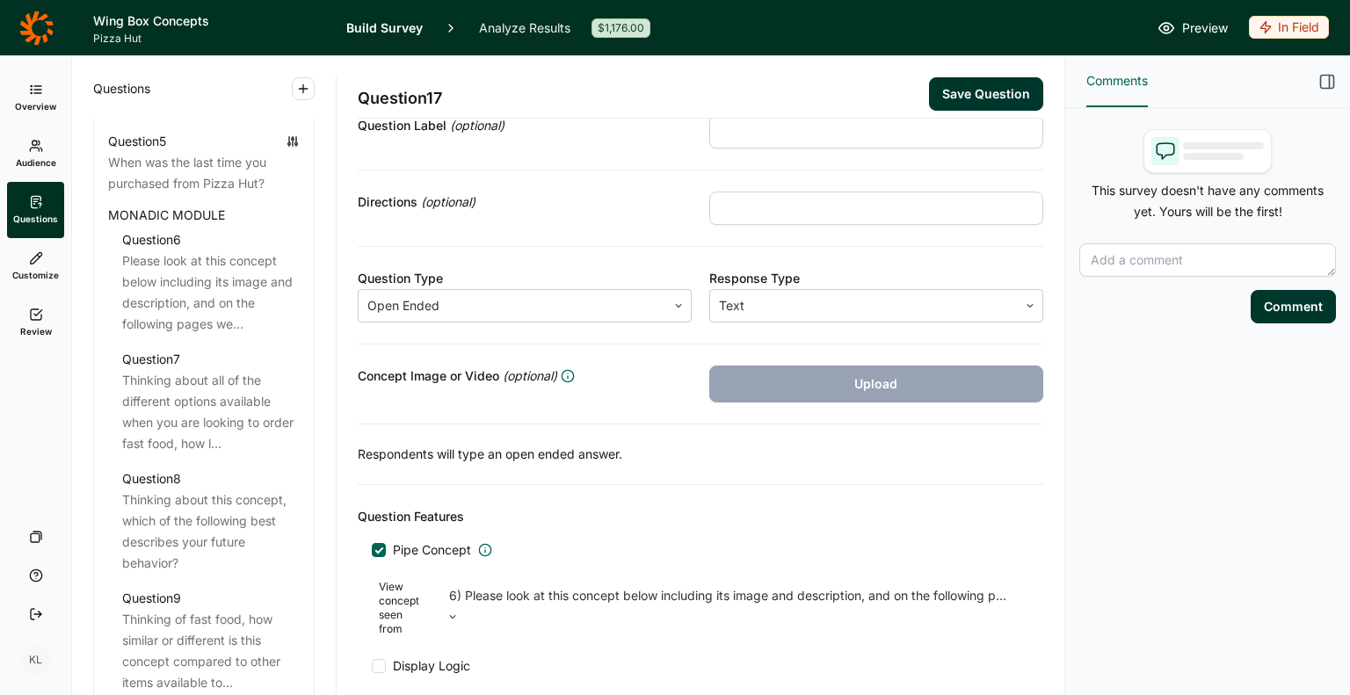
click at [963, 90] on button "Save Question" at bounding box center [986, 93] width 114 height 33
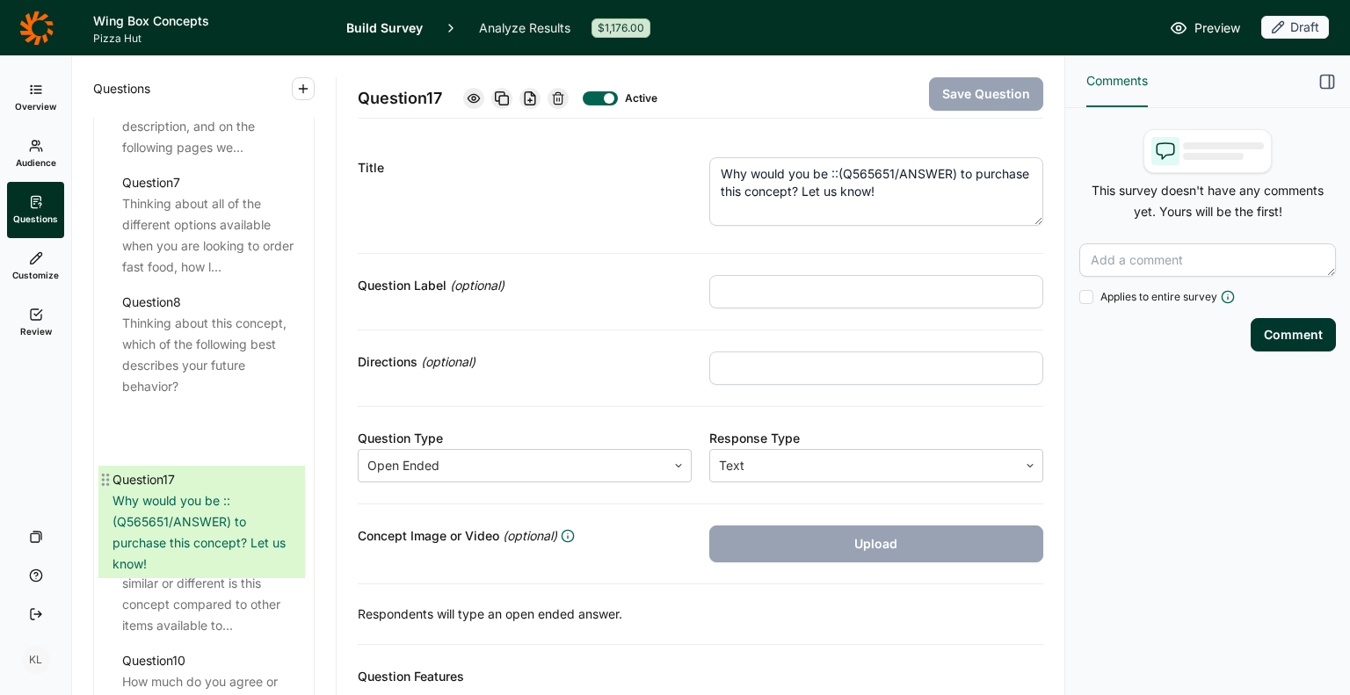
scroll to position [1408, 0]
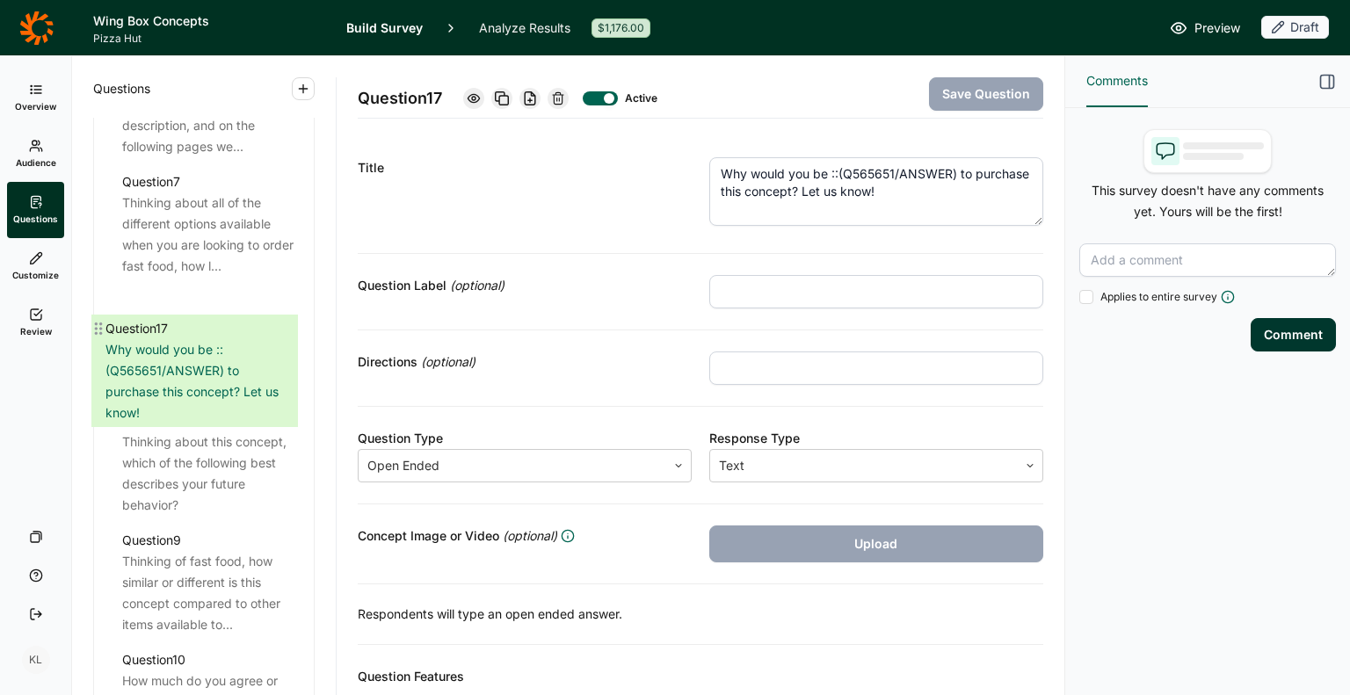
drag, startPoint x: 99, startPoint y: 330, endPoint x: 98, endPoint y: 306, distance: 23.7
click at [98, 306] on div "Question 1 Which of the following have you visited in the past month? Question …" at bounding box center [204, 579] width 220 height 2004
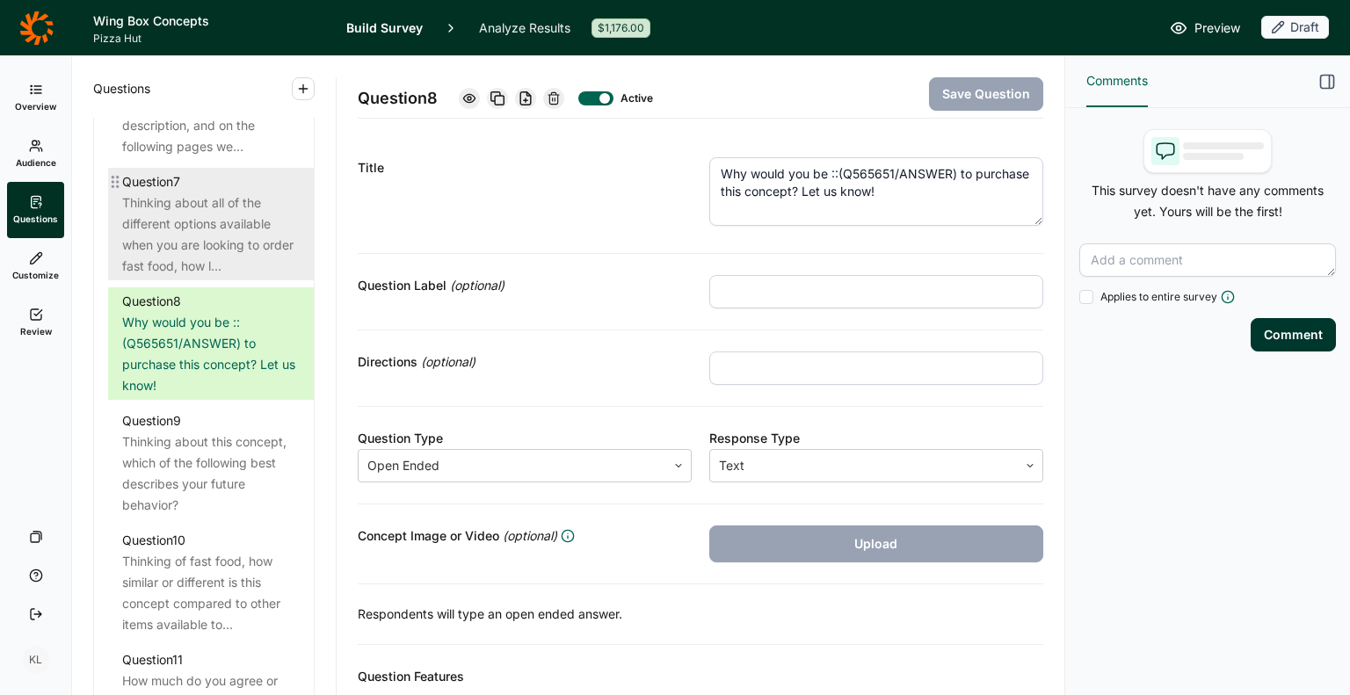
click at [180, 251] on div "Thinking about all of the different options available when you are looking to o…" at bounding box center [211, 234] width 178 height 84
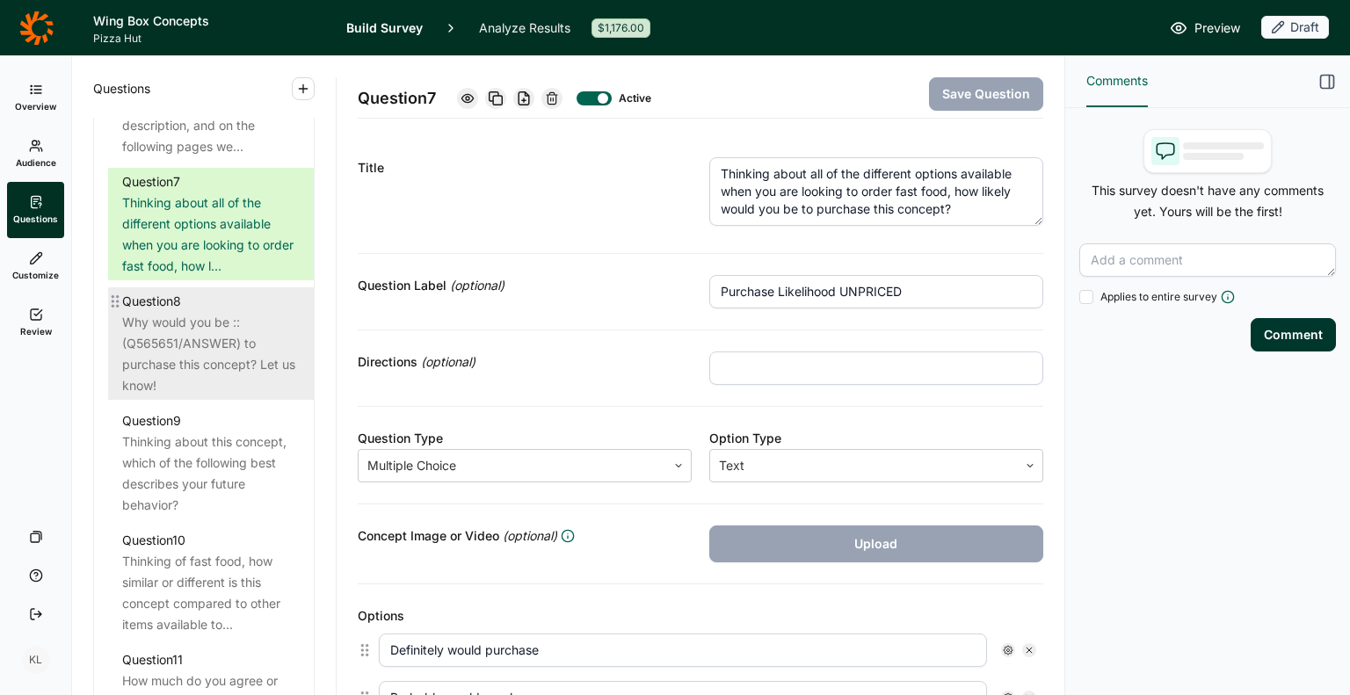
click at [191, 351] on div "Why would you be ::(Q565651/ANSWER) to purchase this concept? Let us know!" at bounding box center [211, 354] width 178 height 84
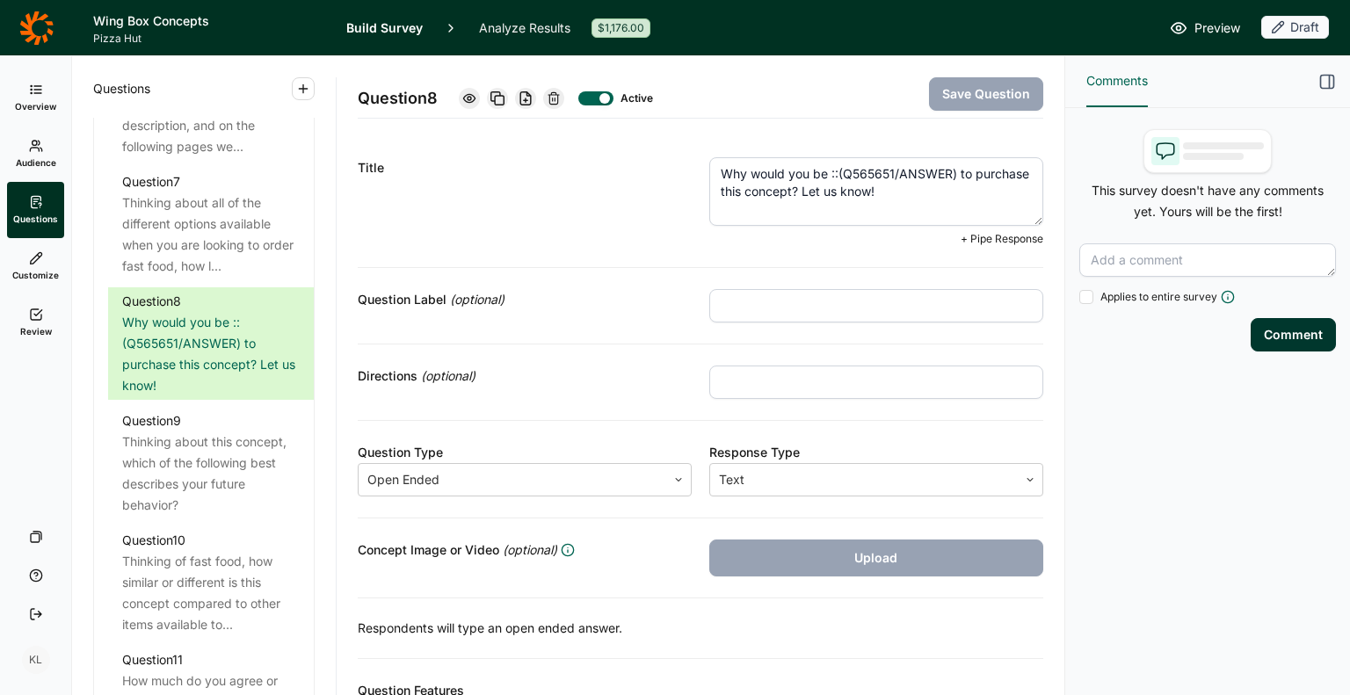
drag, startPoint x: 823, startPoint y: 168, endPoint x: 692, endPoint y: 150, distance: 132.1
click at [692, 150] on div "Title Why would you be ::(Q565651/ANSWER) to purchase this concept? Let us know…" at bounding box center [700, 202] width 685 height 132
drag, startPoint x: 947, startPoint y: 176, endPoint x: 487, endPoint y: 176, distance: 460.5
click at [487, 176] on div "Title Why would you be ::(Q565651/ANSWER) to purchase this concept? Let us know…" at bounding box center [700, 202] width 685 height 132
click at [972, 235] on span "+ Pipe Response" at bounding box center [1002, 239] width 83 height 14
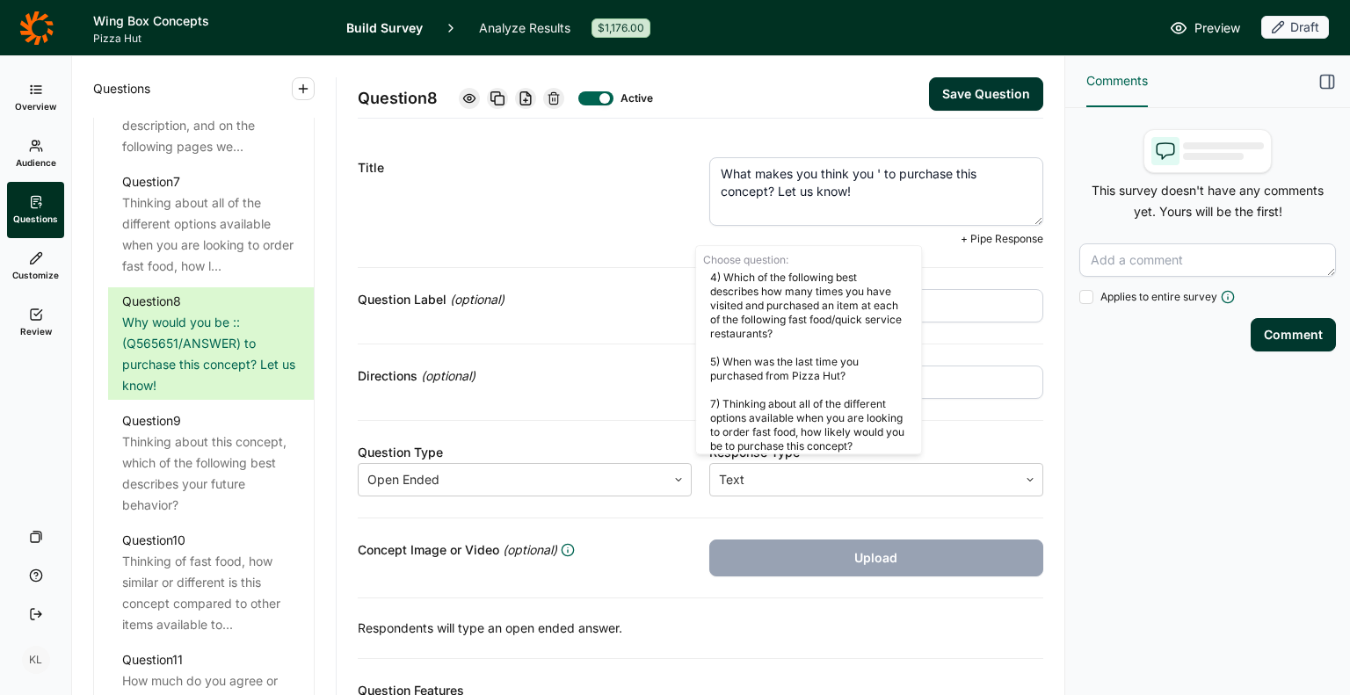
scroll to position [394, 0]
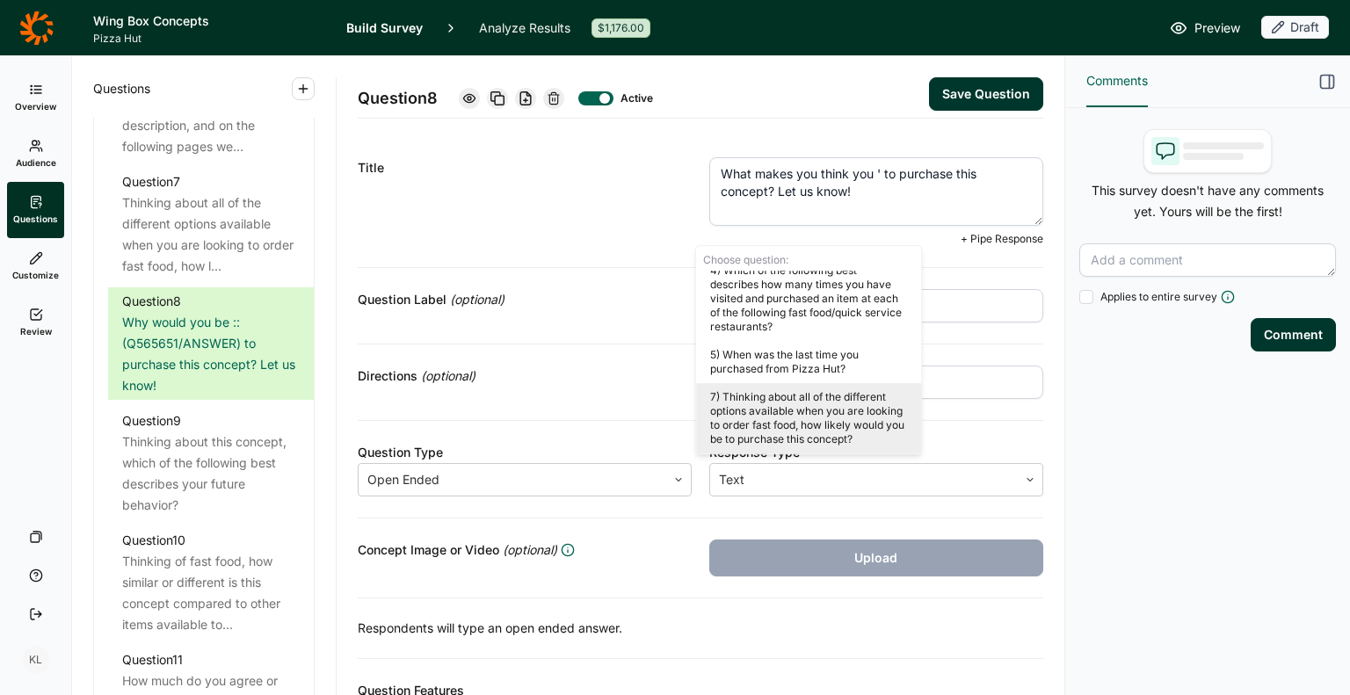
click at [837, 437] on div "7) Thinking about all of the different options available when you are looking t…" at bounding box center [808, 418] width 225 height 70
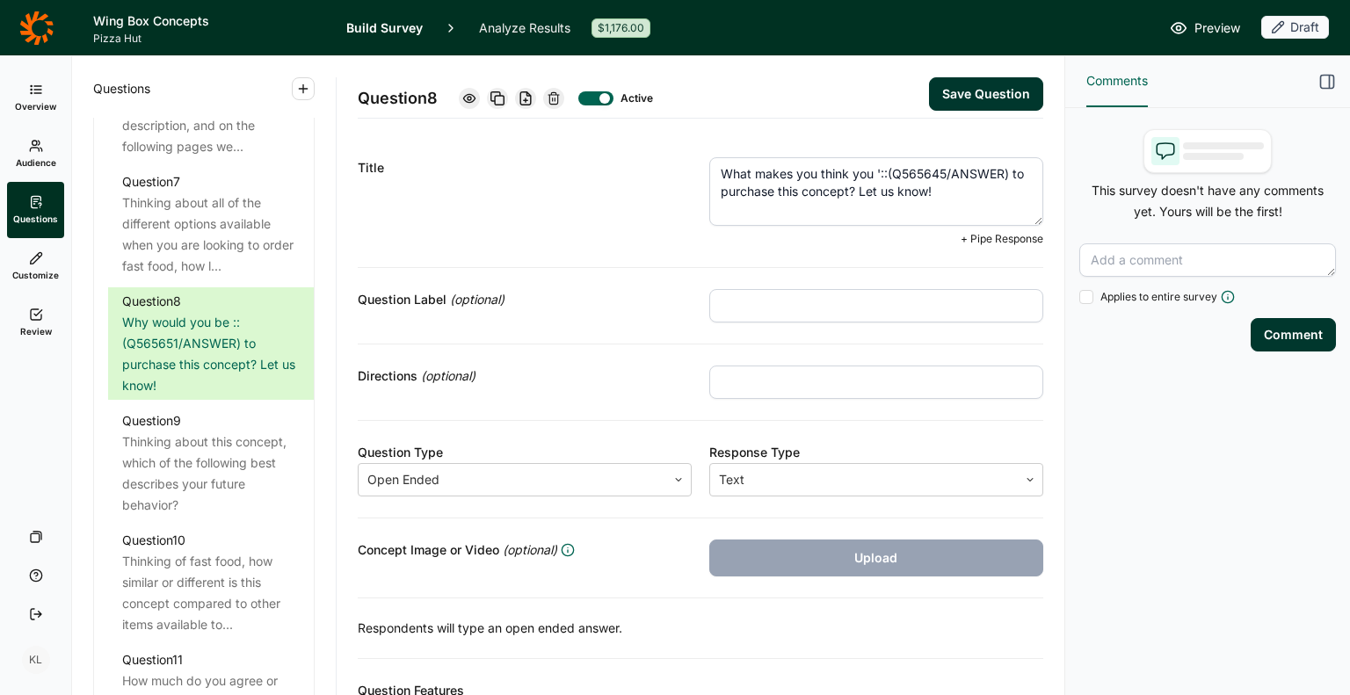
drag, startPoint x: 772, startPoint y: 190, endPoint x: 1002, endPoint y: 166, distance: 230.6
click at [1002, 166] on textarea "What makes you think you '::(Q565645/ANSWER) to purchase this concept? Let us k…" at bounding box center [876, 191] width 334 height 69
type textarea "What makes you think you '::(Q565645/ANSWER)' this concept? Let us know!"
click at [468, 207] on div "Title" at bounding box center [525, 201] width 334 height 89
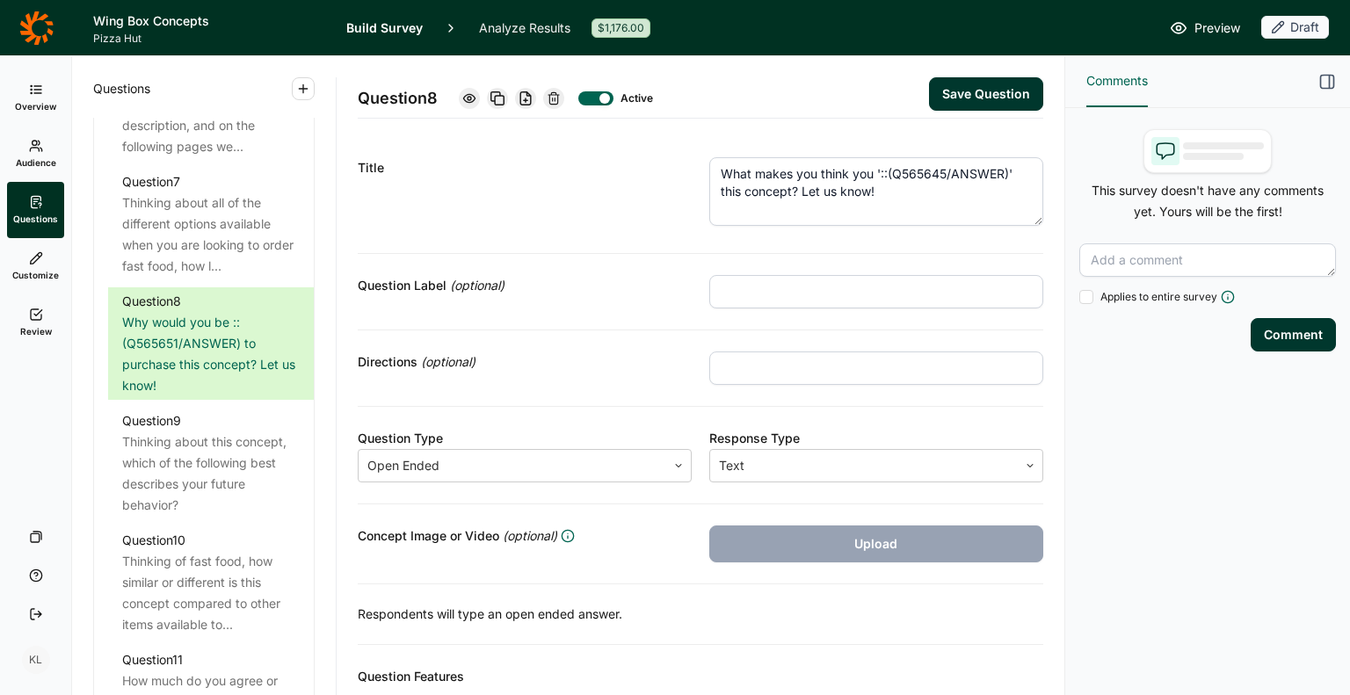
click at [945, 103] on button "Save Question" at bounding box center [986, 93] width 114 height 33
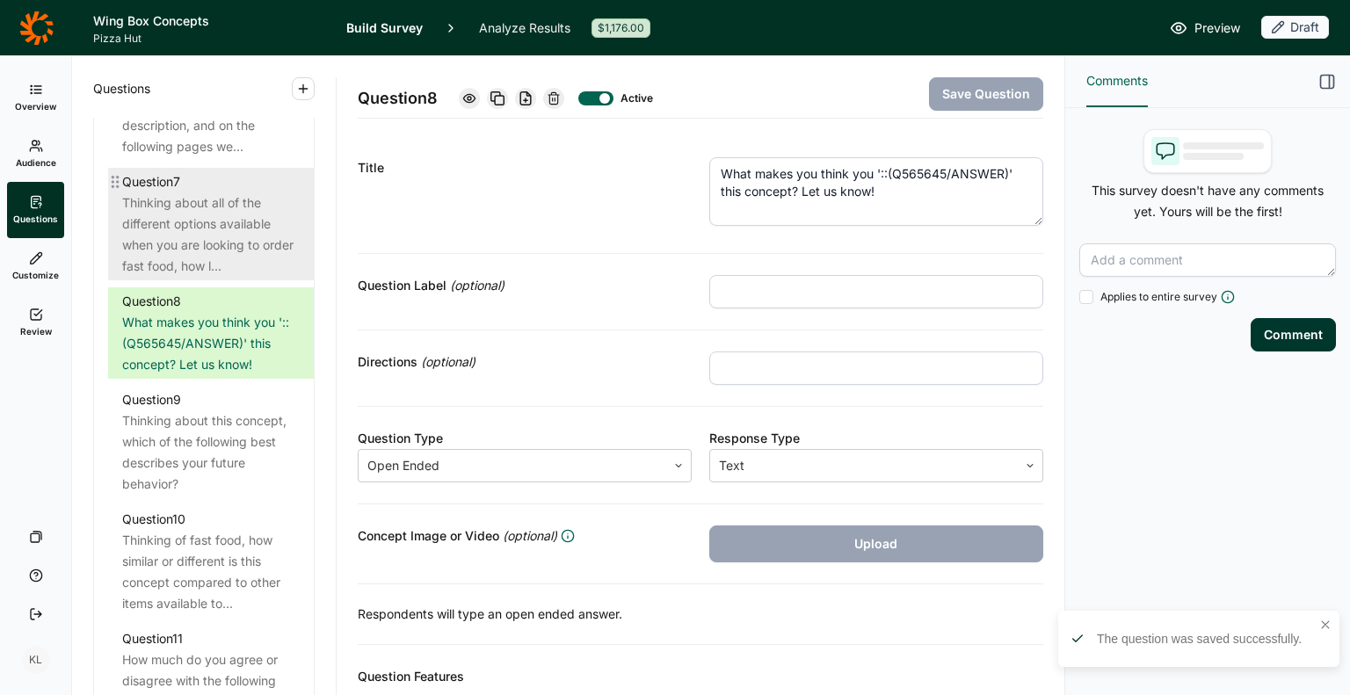
click at [235, 245] on div "Thinking about all of the different options available when you are looking to o…" at bounding box center [211, 234] width 178 height 84
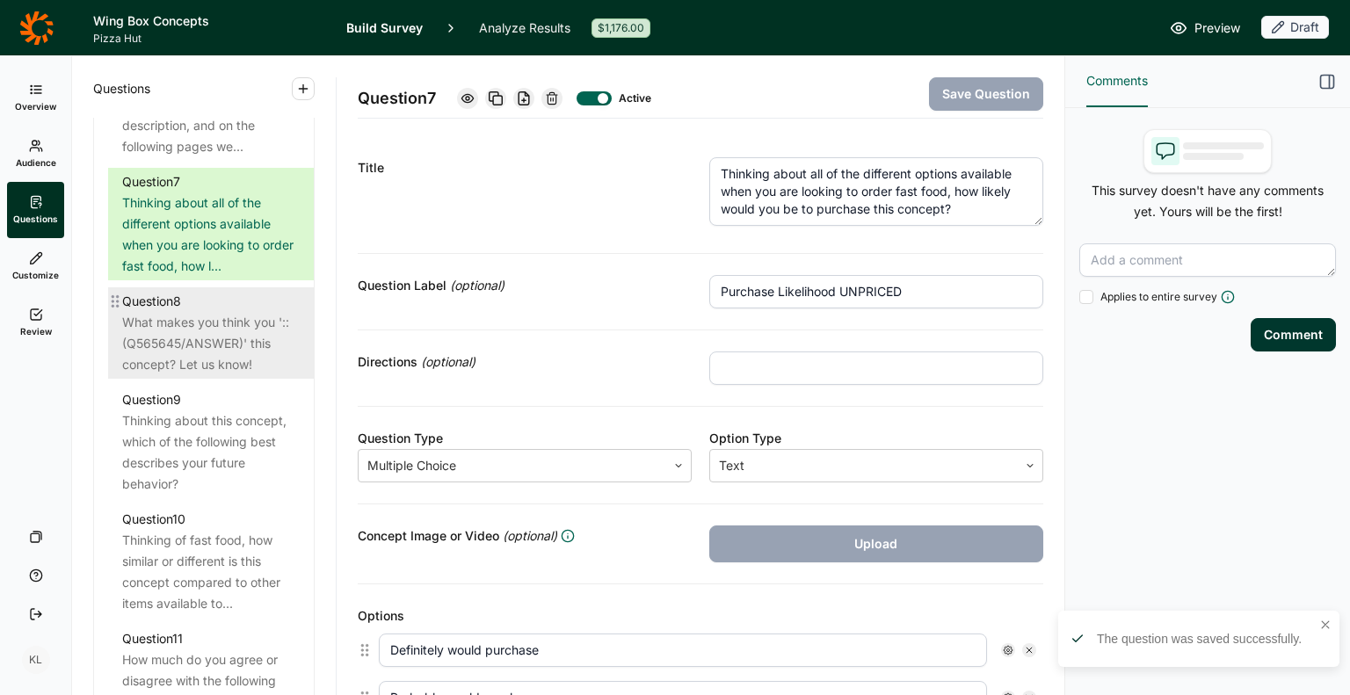
click at [234, 354] on div "What makes you think you '::(Q565645/ANSWER)' this concept? Let us know!" at bounding box center [211, 343] width 178 height 63
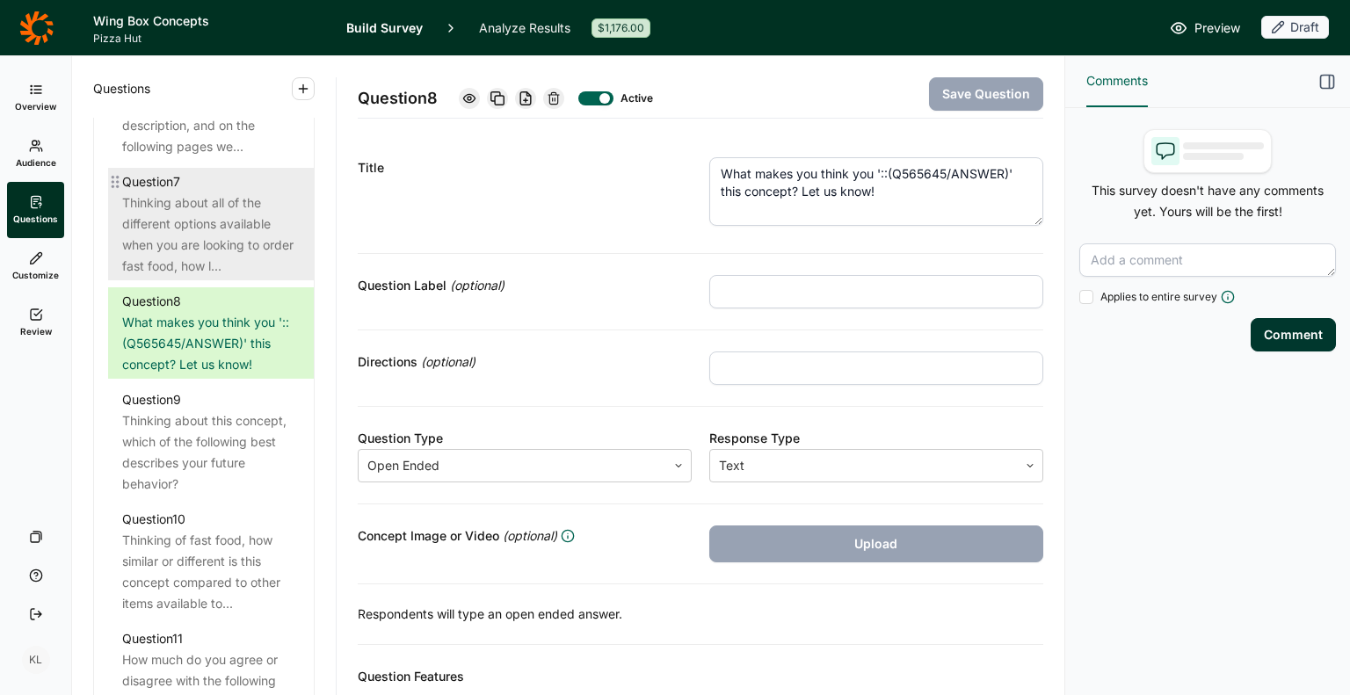
click at [221, 266] on div "Thinking about all of the different options available when you are looking to o…" at bounding box center [211, 234] width 178 height 84
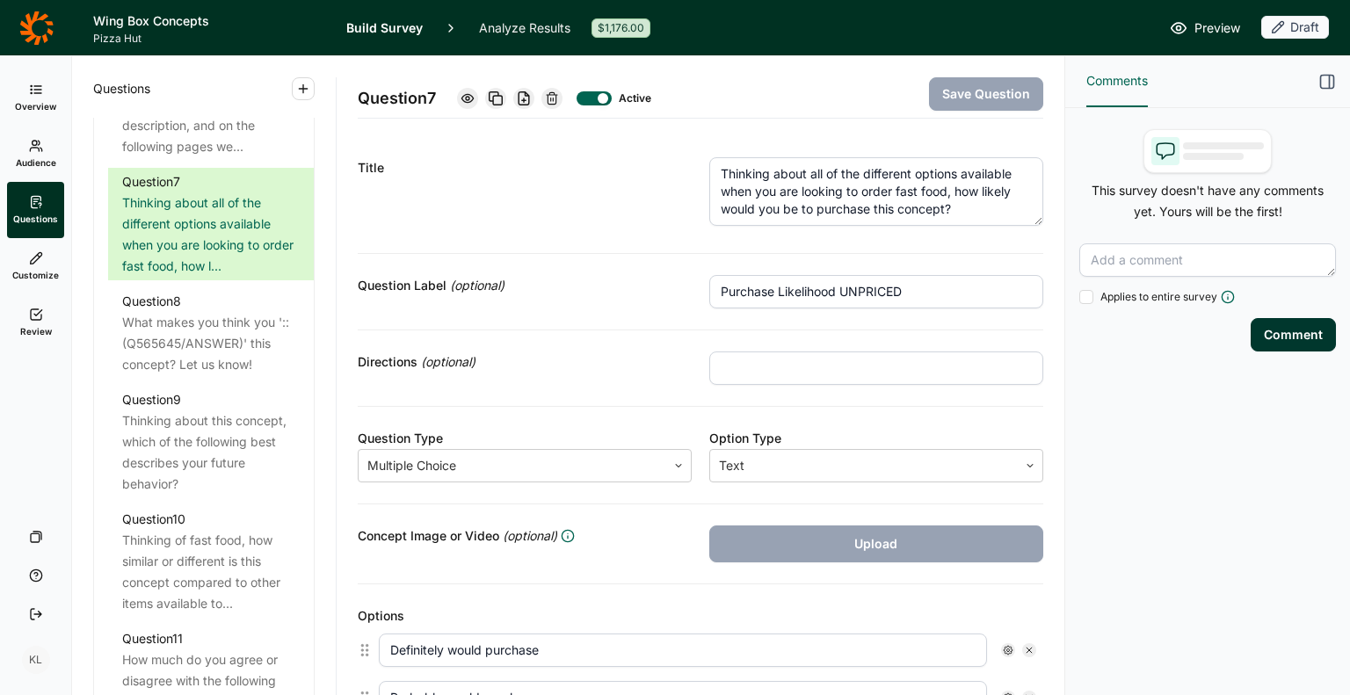
click at [482, 98] on div at bounding box center [509, 98] width 105 height 21
click at [471, 102] on use at bounding box center [466, 98] width 11 height 8
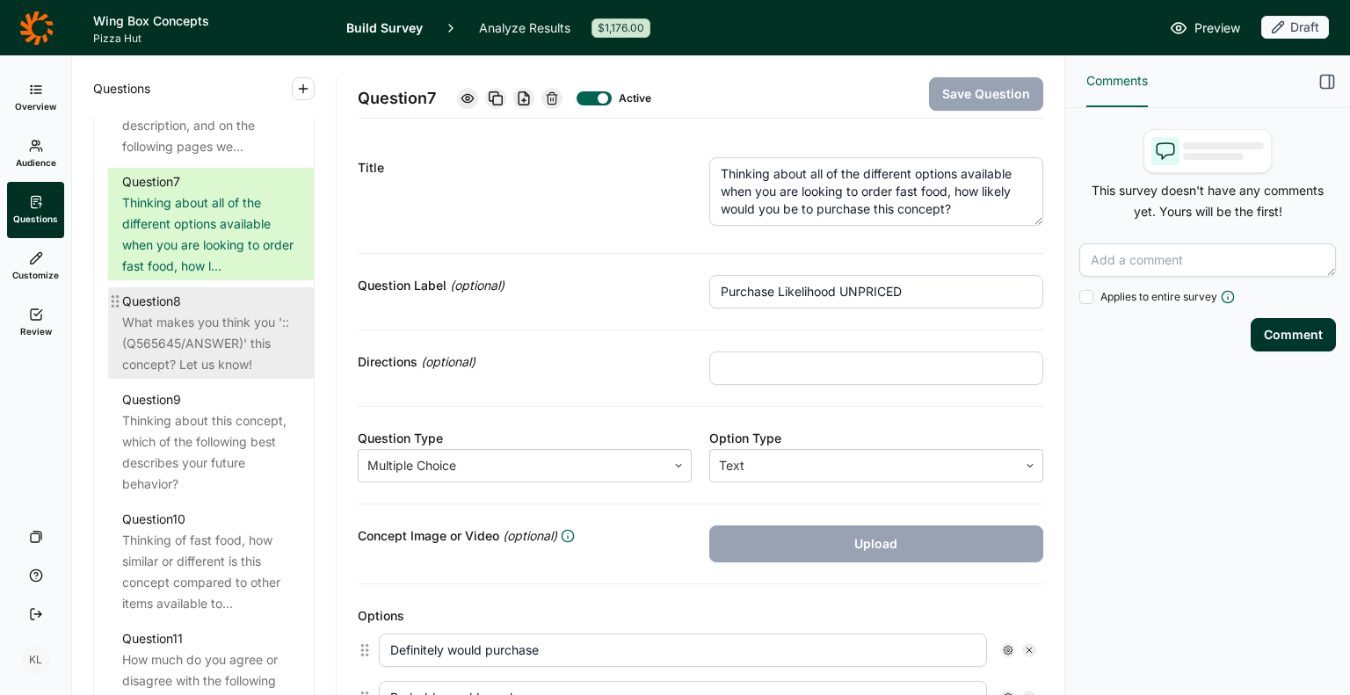
click at [150, 363] on div "What makes you think you '::(Q565645/ANSWER)' this concept? Let us know!" at bounding box center [211, 343] width 178 height 63
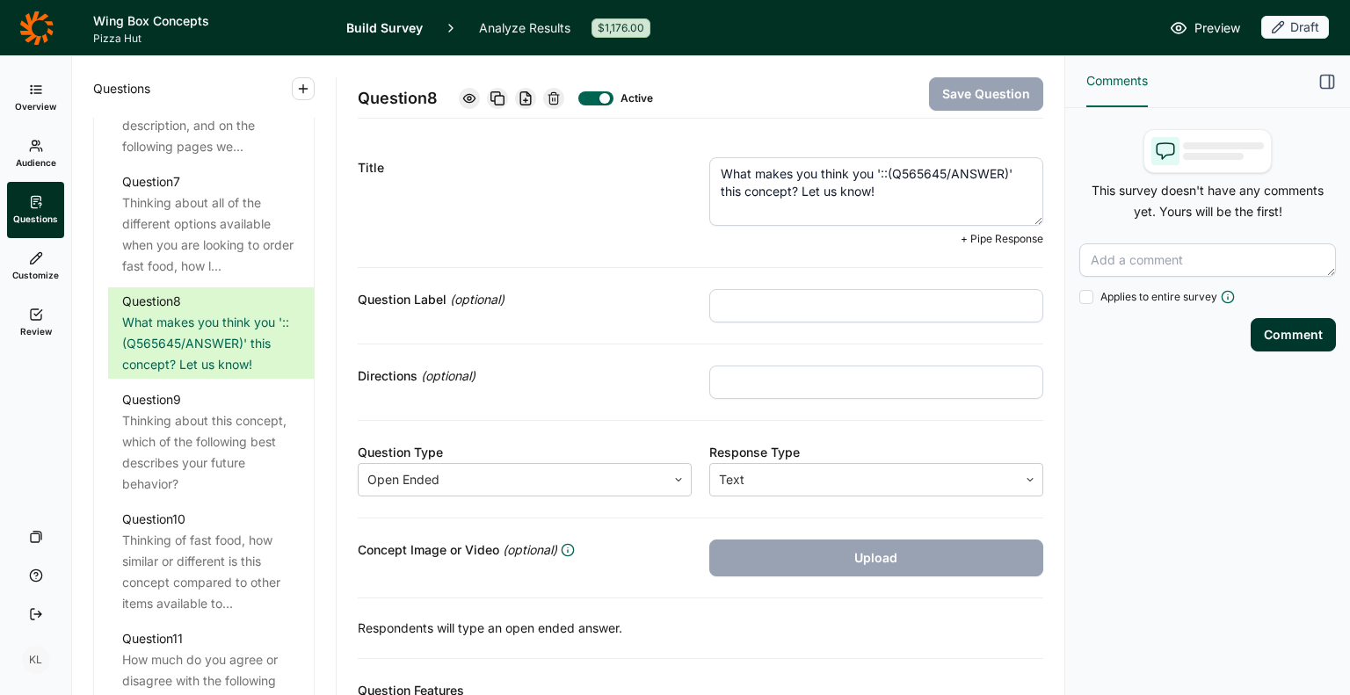
drag, startPoint x: 847, startPoint y: 171, endPoint x: 809, endPoint y: 172, distance: 37.8
click at [809, 172] on textarea "What makes you think you '::(Q565645/ANSWER)' this concept? Let us know!" at bounding box center [876, 191] width 334 height 69
type textarea "What makes you say you '::(Q565645/ANSWER)' this concept? Let us know!"
click at [935, 89] on button "Save Question" at bounding box center [986, 93] width 114 height 33
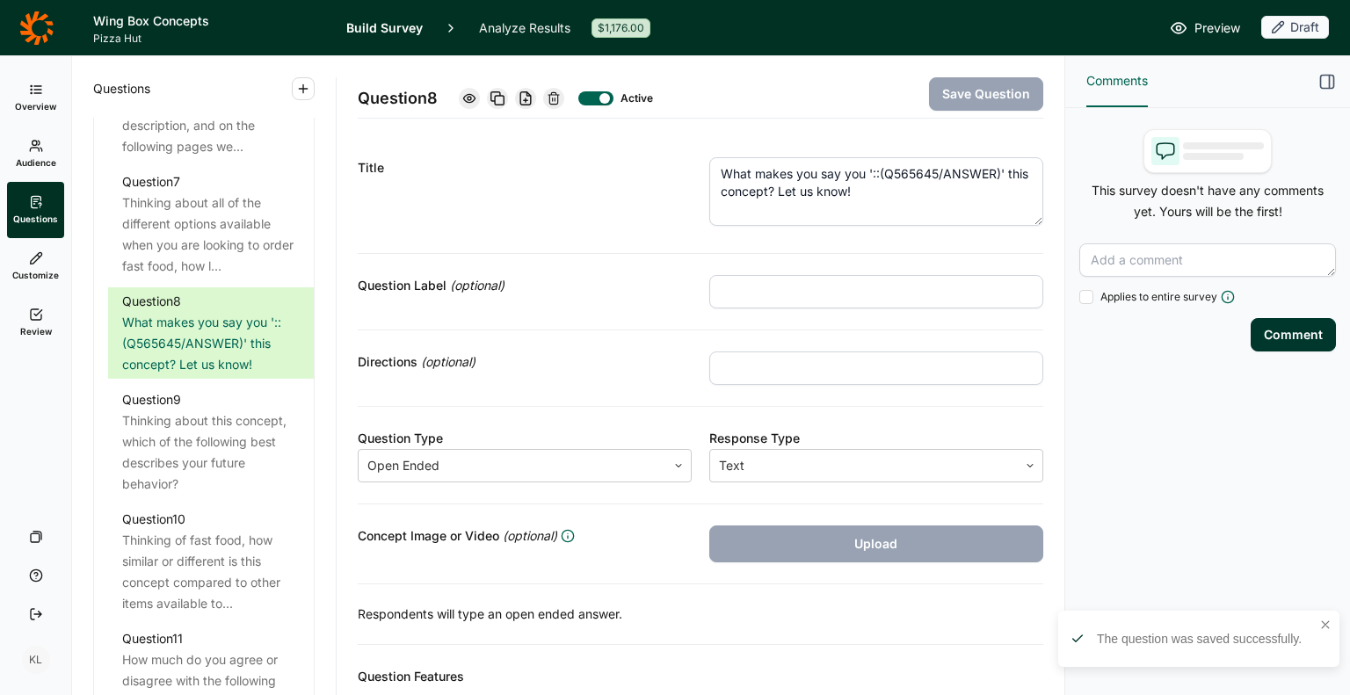
click at [476, 103] on icon at bounding box center [469, 98] width 14 height 14
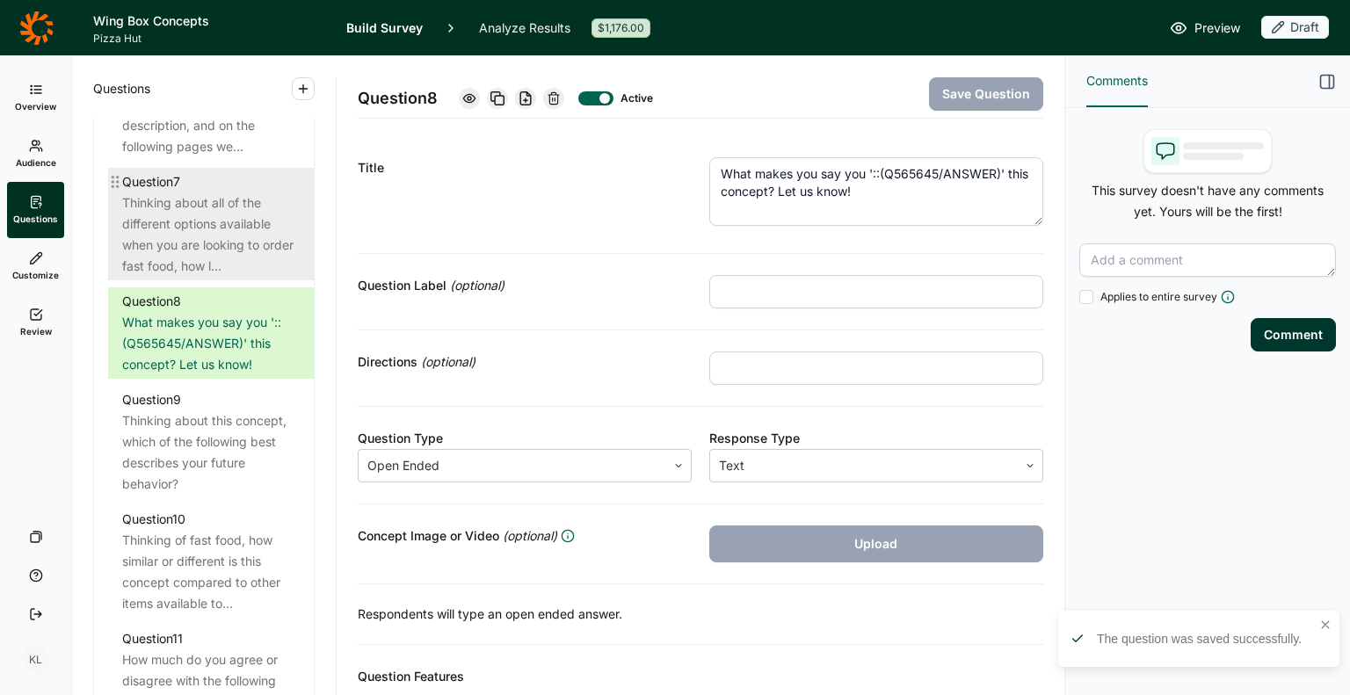
click at [204, 251] on div "Thinking about all of the different options available when you are looking to o…" at bounding box center [211, 234] width 178 height 84
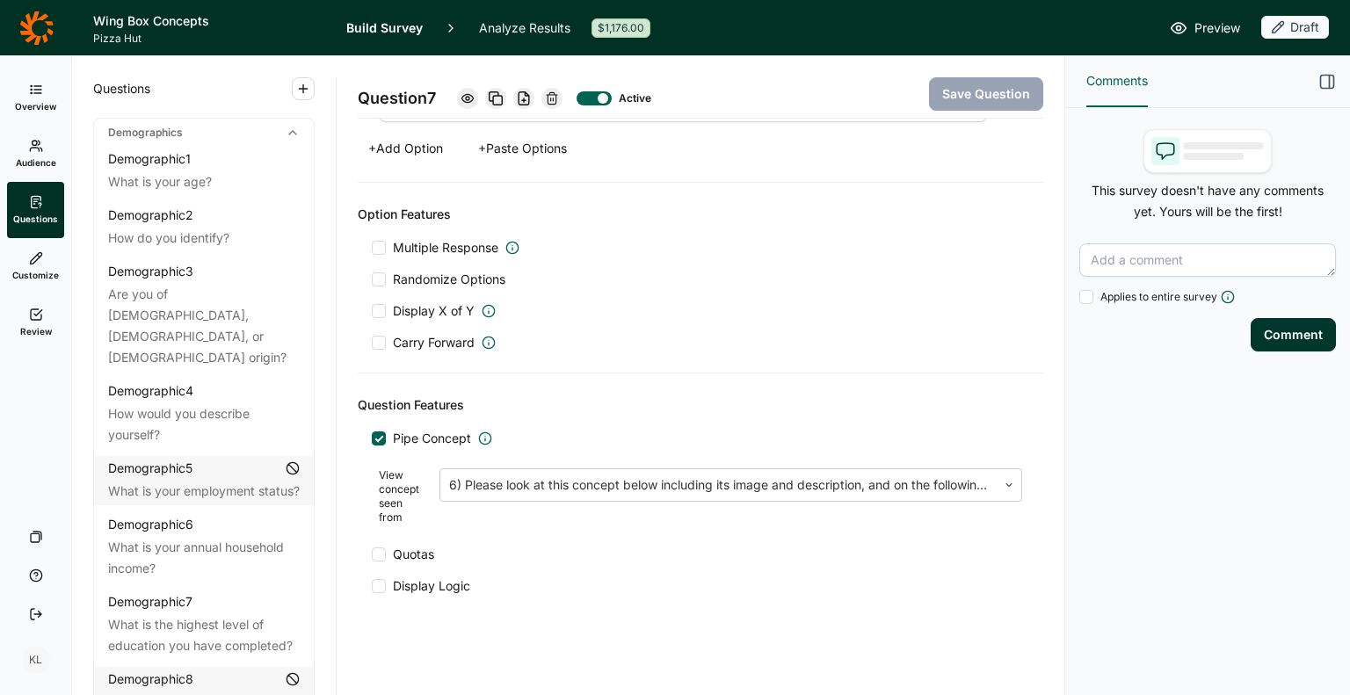
click at [29, 31] on icon at bounding box center [35, 27] width 33 height 33
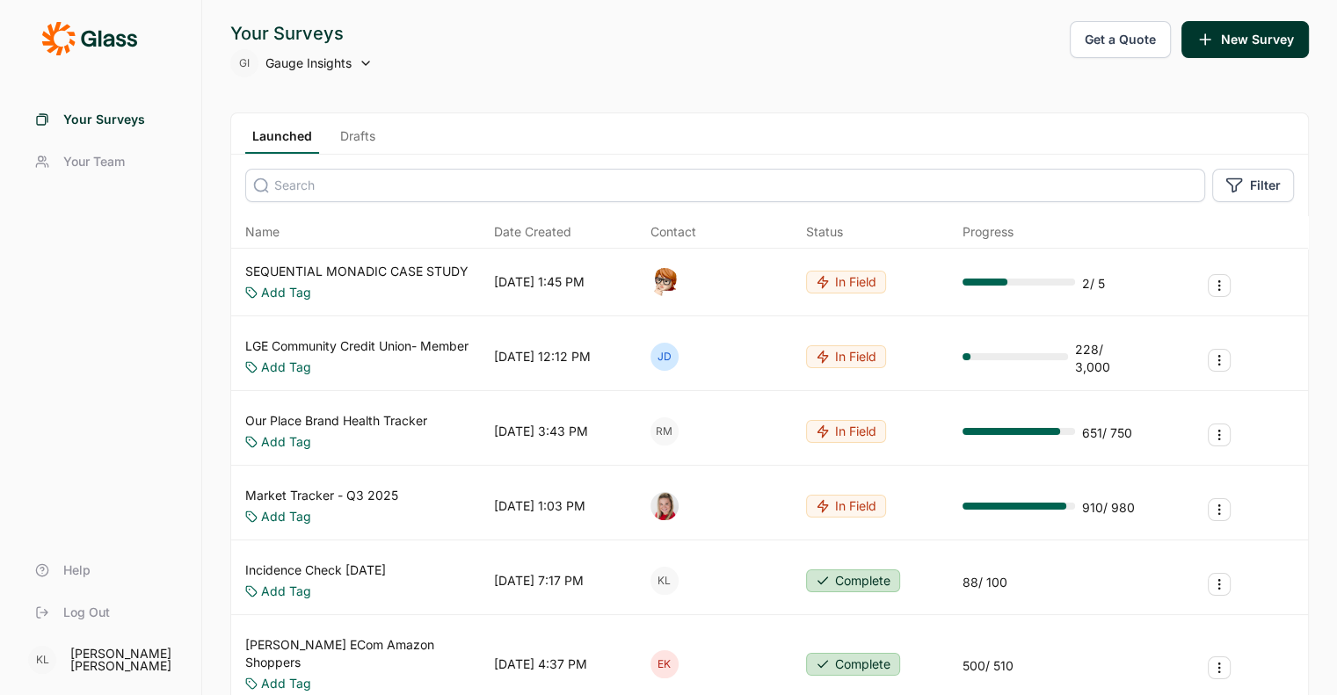
click at [381, 147] on div "Launched Drafts" at bounding box center [769, 133] width 1077 height 41
click at [361, 136] on link "Drafts" at bounding box center [357, 140] width 49 height 26
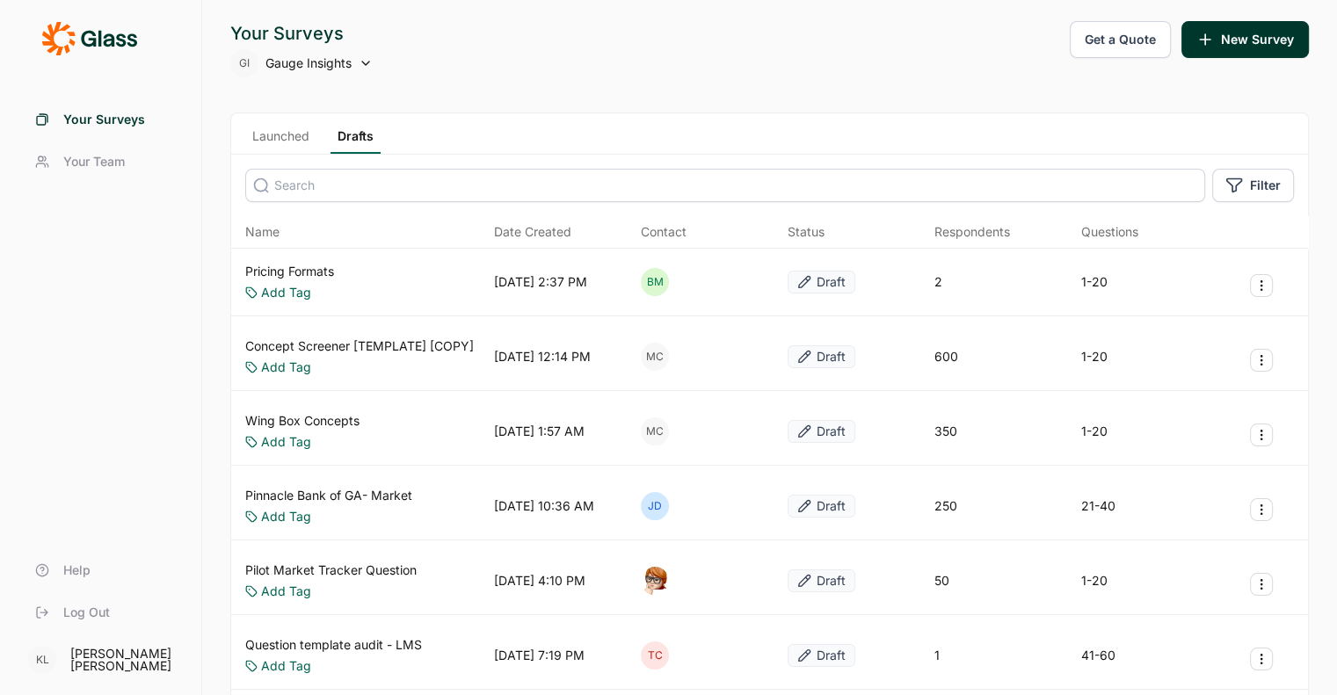
click at [334, 423] on link "Wing Box Concepts" at bounding box center [302, 421] width 114 height 18
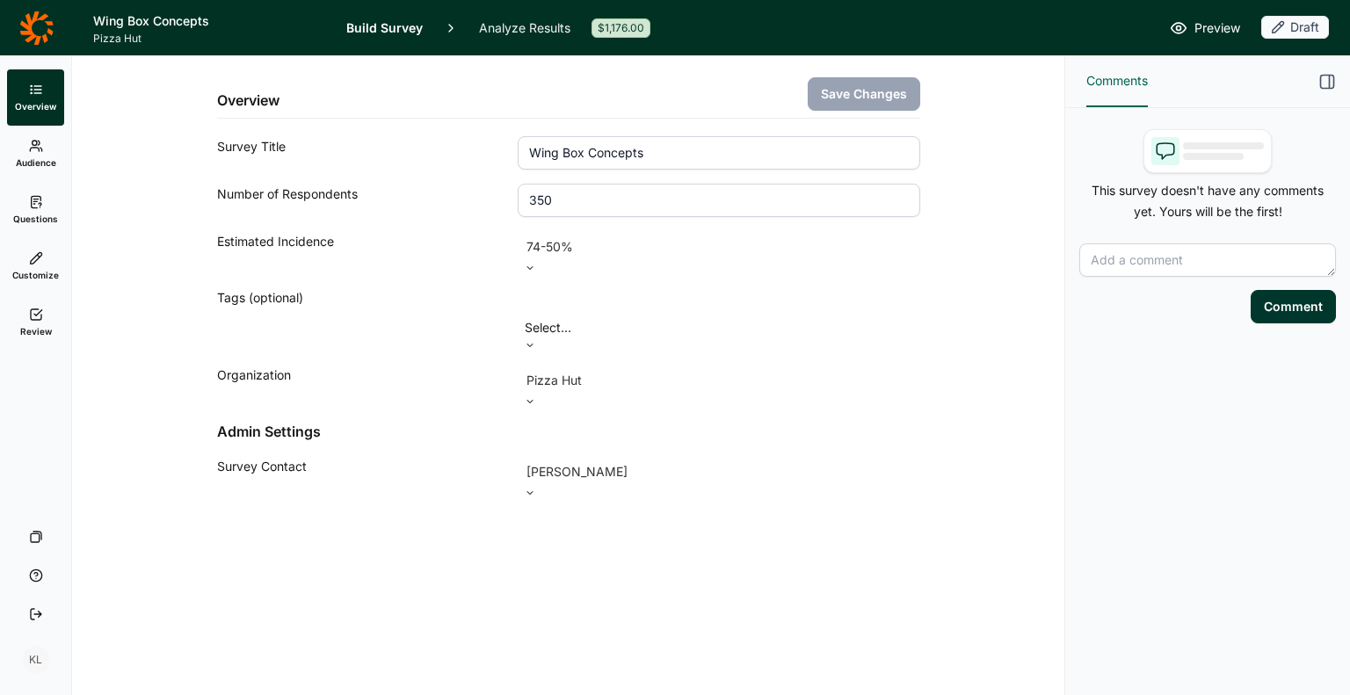
drag, startPoint x: 608, startPoint y: 195, endPoint x: 432, endPoint y: 217, distance: 177.1
click at [432, 217] on div "Overview Save Changes Survey Title Wing Box Concepts Number of Respondents 350 …" at bounding box center [568, 277] width 703 height 442
type input "800"
click at [426, 287] on div "Tags (optional)" at bounding box center [367, 318] width 301 height 63
click at [904, 89] on button "Save Changes" at bounding box center [864, 93] width 112 height 33
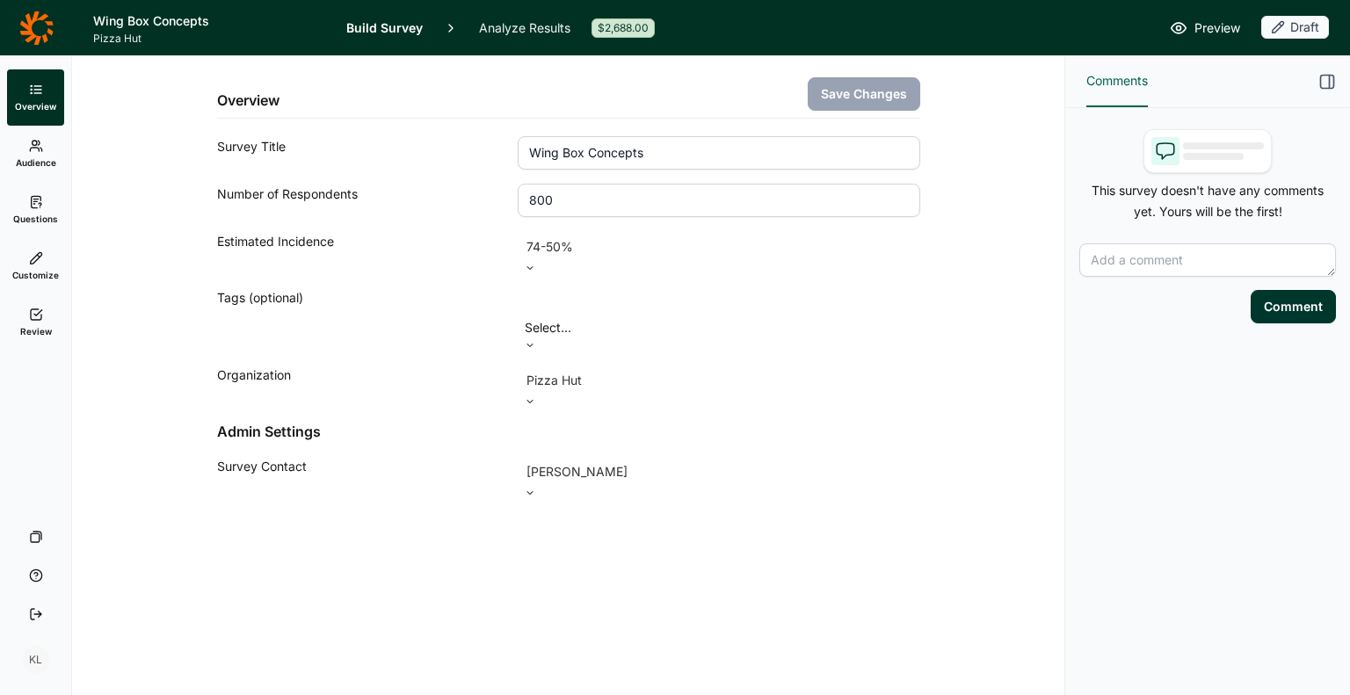
click at [48, 323] on link "Review" at bounding box center [35, 322] width 57 height 56
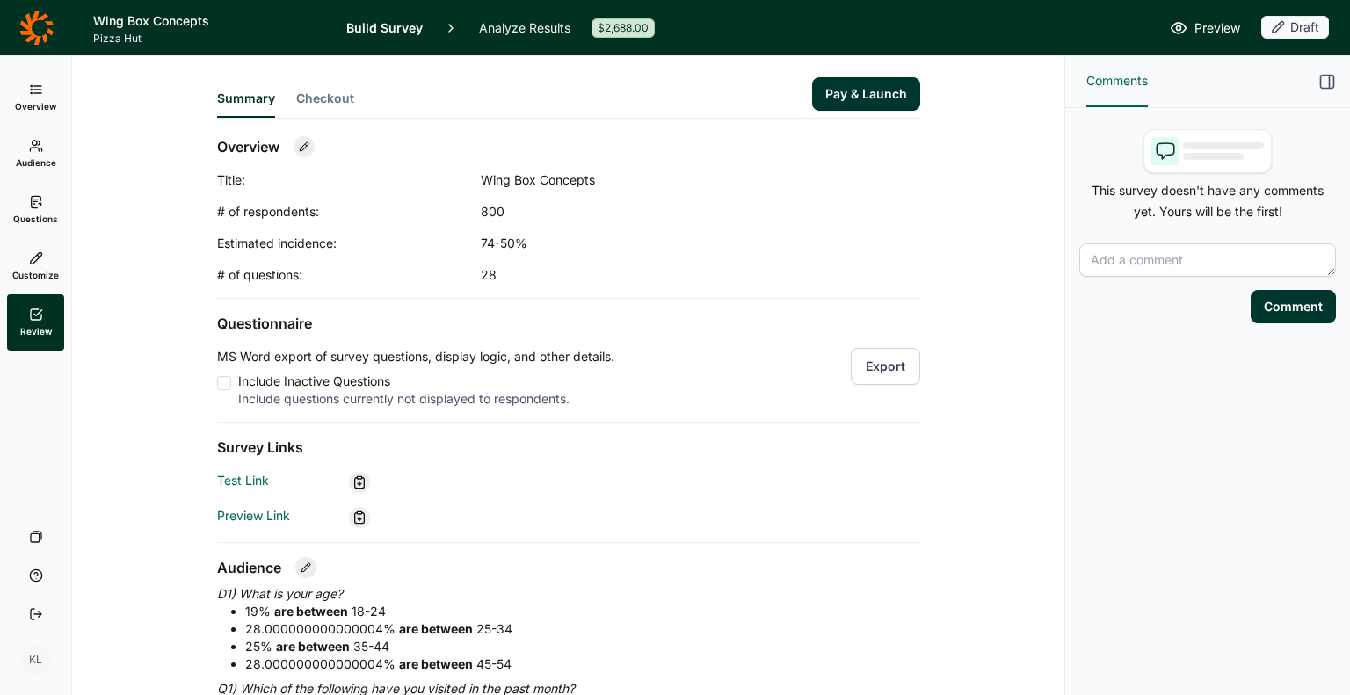
click at [635, 201] on div "Overview Title: Wing Box Concepts # of respondents: 800 Estimated incidence: 74…" at bounding box center [568, 210] width 703 height 148
click at [873, 101] on button "Pay & Launch" at bounding box center [866, 93] width 108 height 33
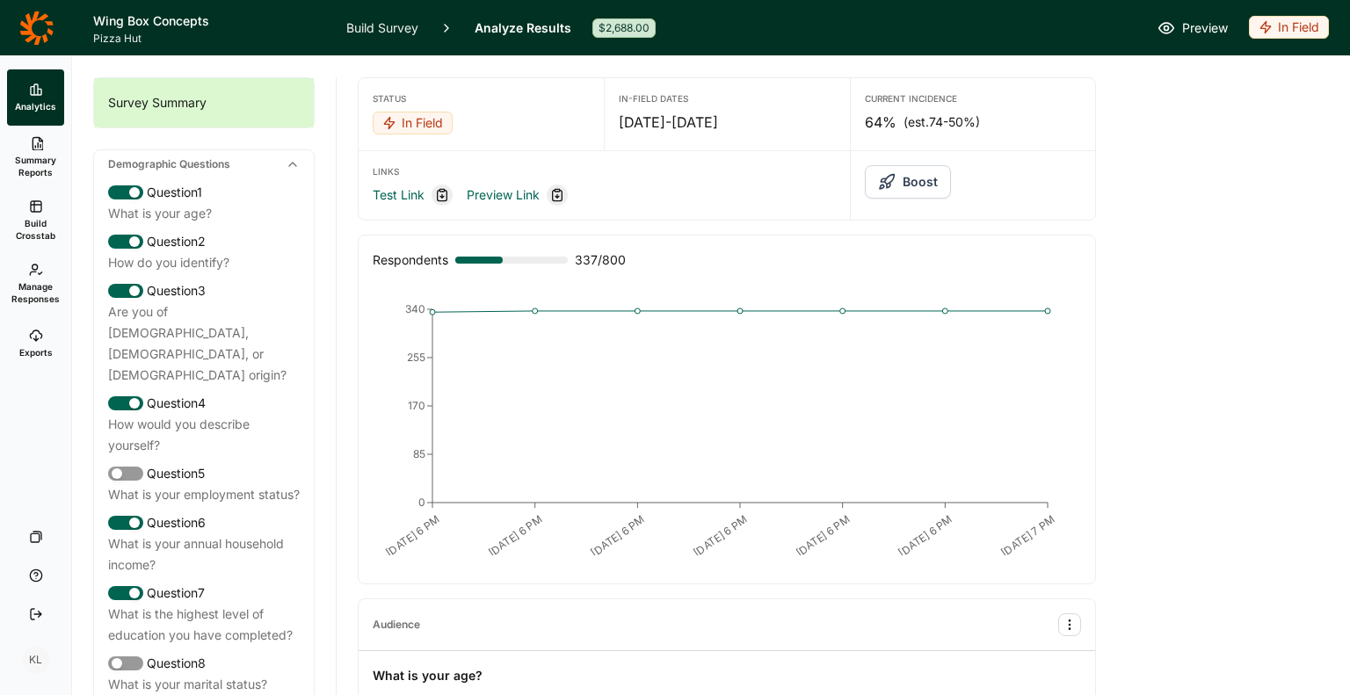
click at [54, 31] on link at bounding box center [36, 28] width 72 height 49
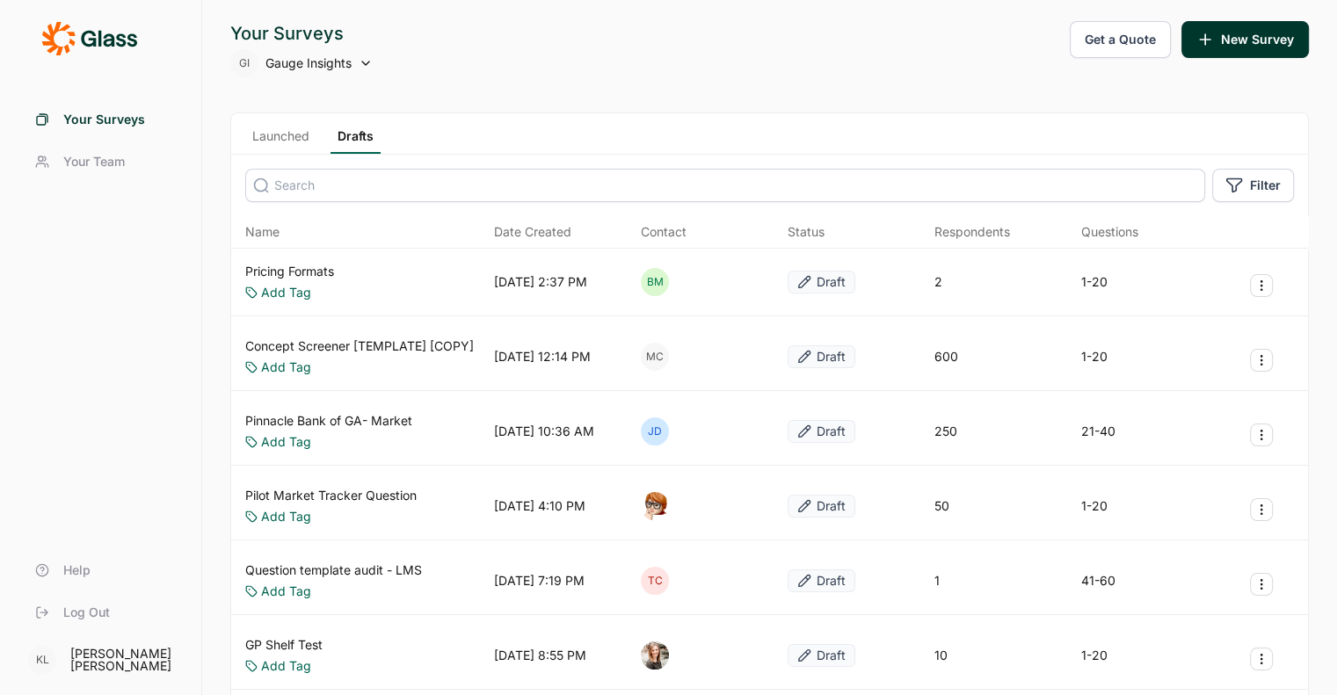
click at [282, 152] on link "Launched" at bounding box center [280, 140] width 71 height 26
